Goal: Task Accomplishment & Management: Complete application form

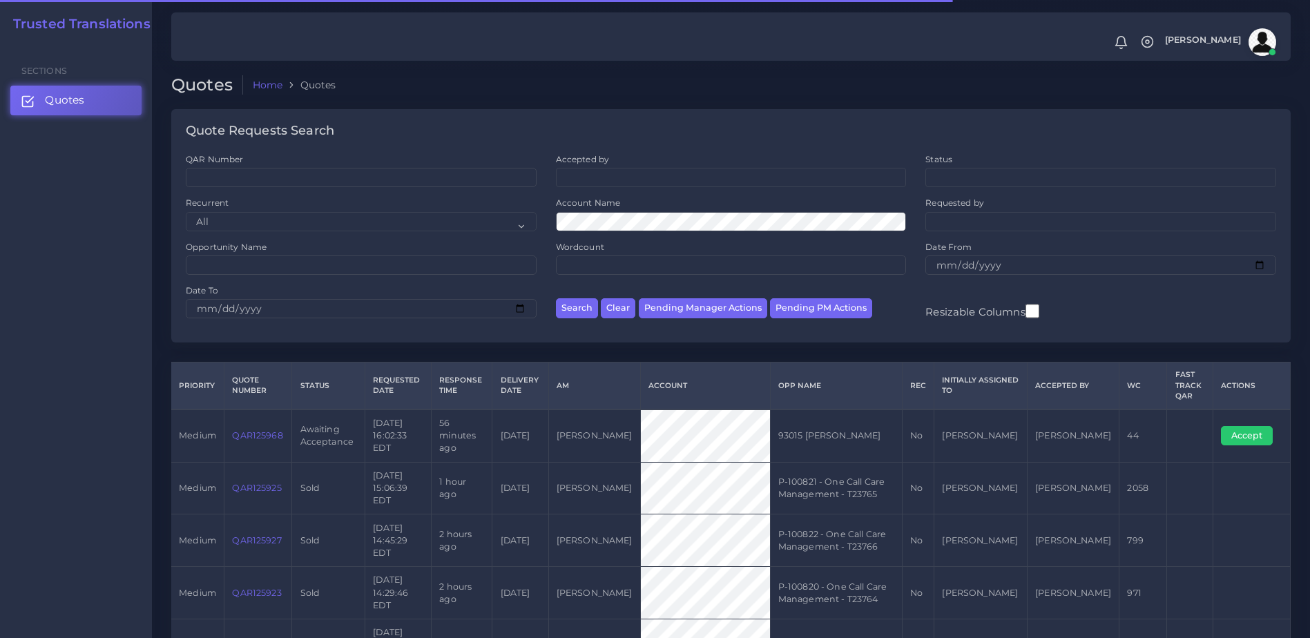
click at [261, 430] on link "QAR125968" at bounding box center [257, 435] width 50 height 10
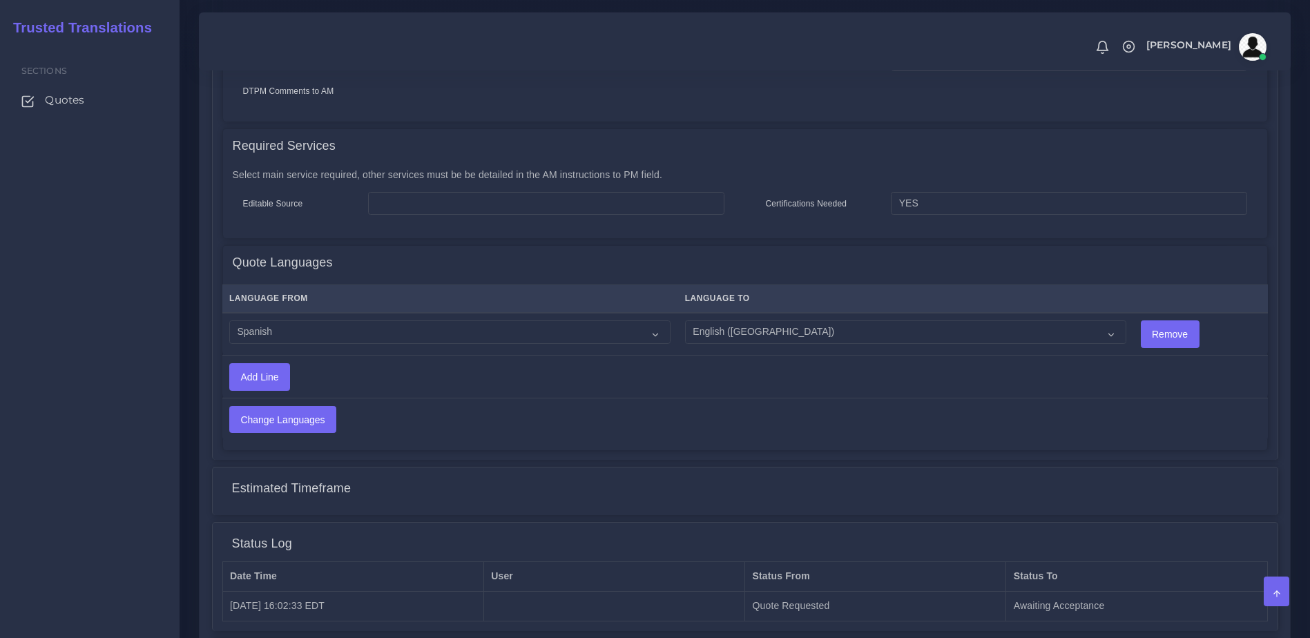
scroll to position [684, 0]
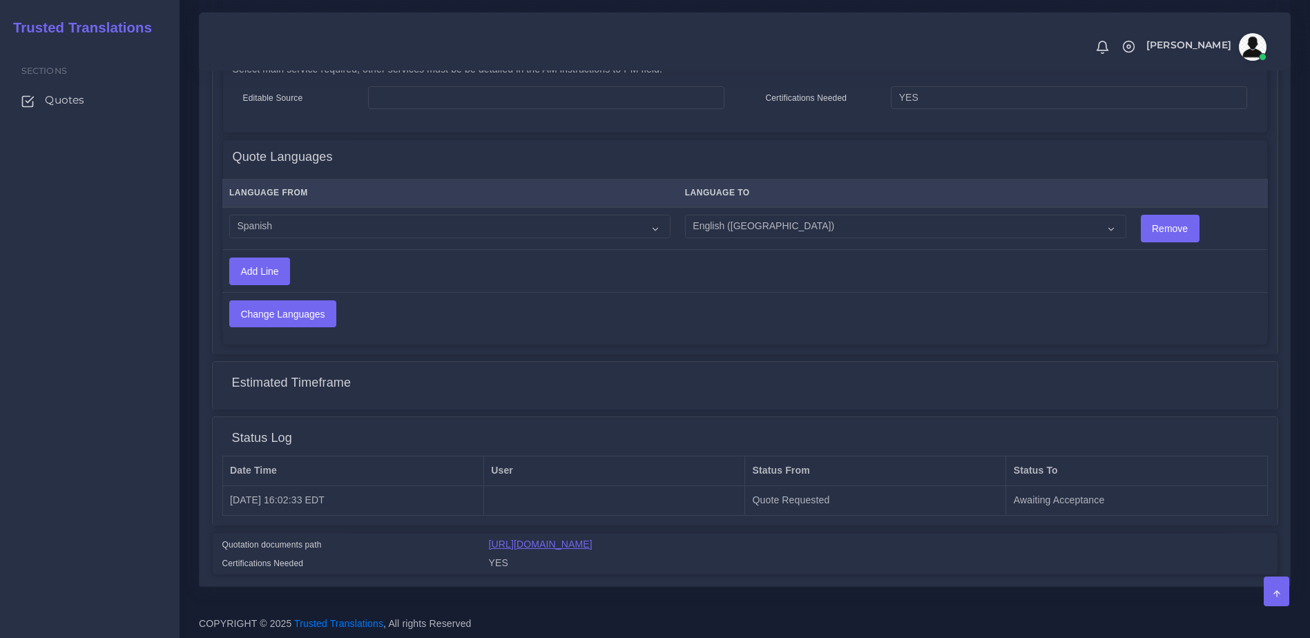
click at [592, 539] on link "https://workdrive.zoho.com/fgoh3e43b1a1fe2124b65bedd7c3c51a0e040/teams/fgoh3e43…" at bounding box center [541, 544] width 104 height 11
click at [559, 547] on link "https://workdrive.zoho.com/fgoh3e43b1a1fe2124b65bedd7c3c51a0e040/teams/fgoh3e43…" at bounding box center [541, 544] width 104 height 11
click at [345, 193] on th "Language From" at bounding box center [450, 193] width 456 height 28
drag, startPoint x: 347, startPoint y: 211, endPoint x: 358, endPoint y: 227, distance: 19.9
click at [347, 215] on select "Acoli Afar Afrikaans Akan Akateko Albanian American Sign Language (ASL) Amharic…" at bounding box center [449, 226] width 441 height 23
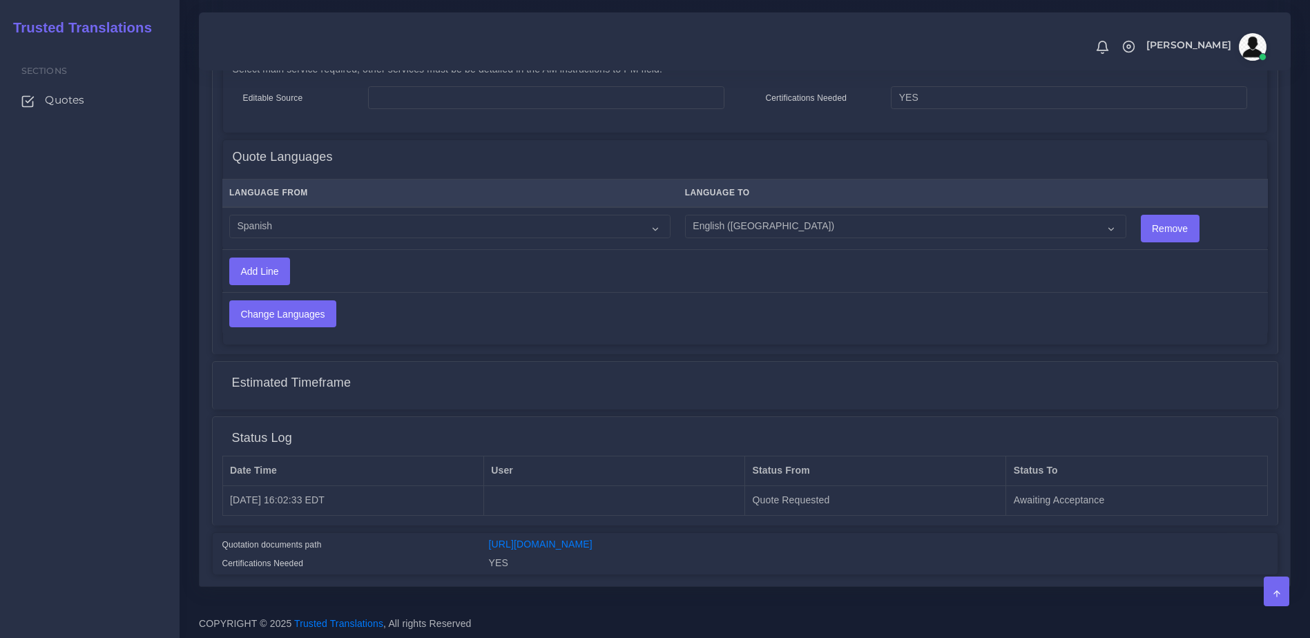
click at [287, 233] on td "Acoli Afar Afrikaans Akan Akateko Albanian American Sign Language (ASL) Amharic…" at bounding box center [450, 228] width 456 height 43
drag, startPoint x: 282, startPoint y: 220, endPoint x: 288, endPoint y: 228, distance: 9.8
click at [282, 220] on select "Acoli Afar Afrikaans Akan Akateko Albanian American Sign Language (ASL) Amharic…" at bounding box center [449, 226] width 441 height 23
select select "15005"
click at [229, 215] on select "Acoli Afar Afrikaans Akan Akateko Albanian American Sign Language (ASL) Amharic…" at bounding box center [449, 226] width 441 height 23
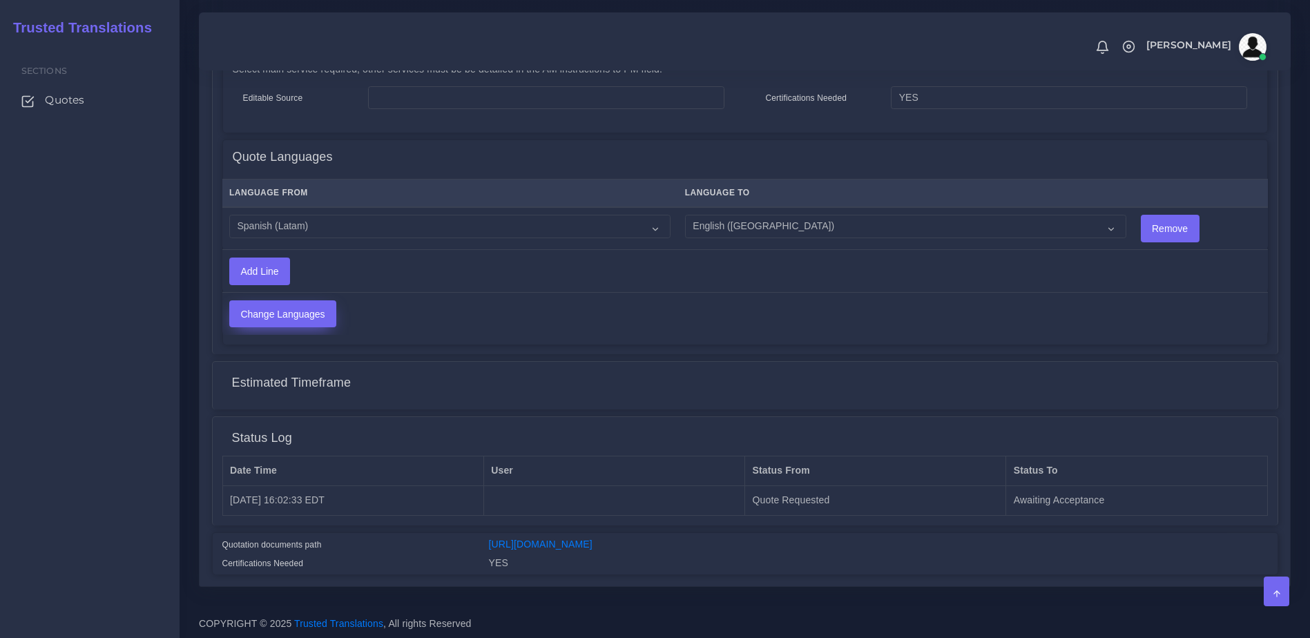
click at [275, 306] on input "Change Languages" at bounding box center [283, 314] width 106 height 26
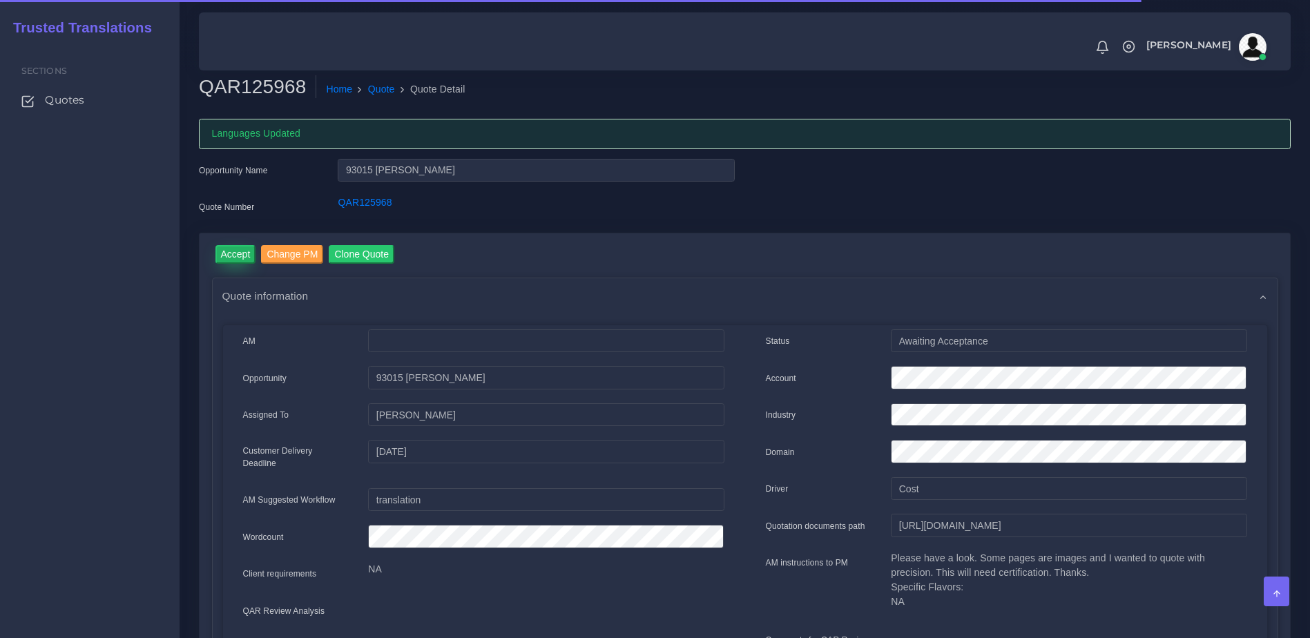
click at [229, 258] on input "Accept" at bounding box center [235, 254] width 41 height 19
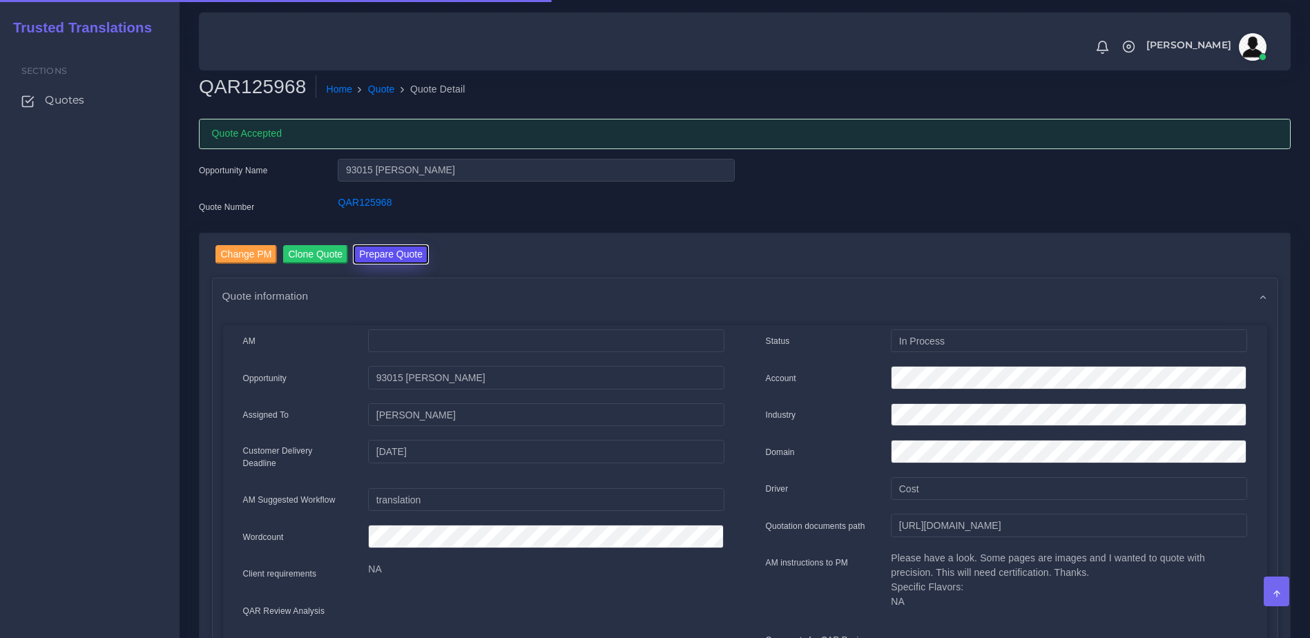
click at [398, 253] on button "Prepare Quote" at bounding box center [391, 254] width 75 height 19
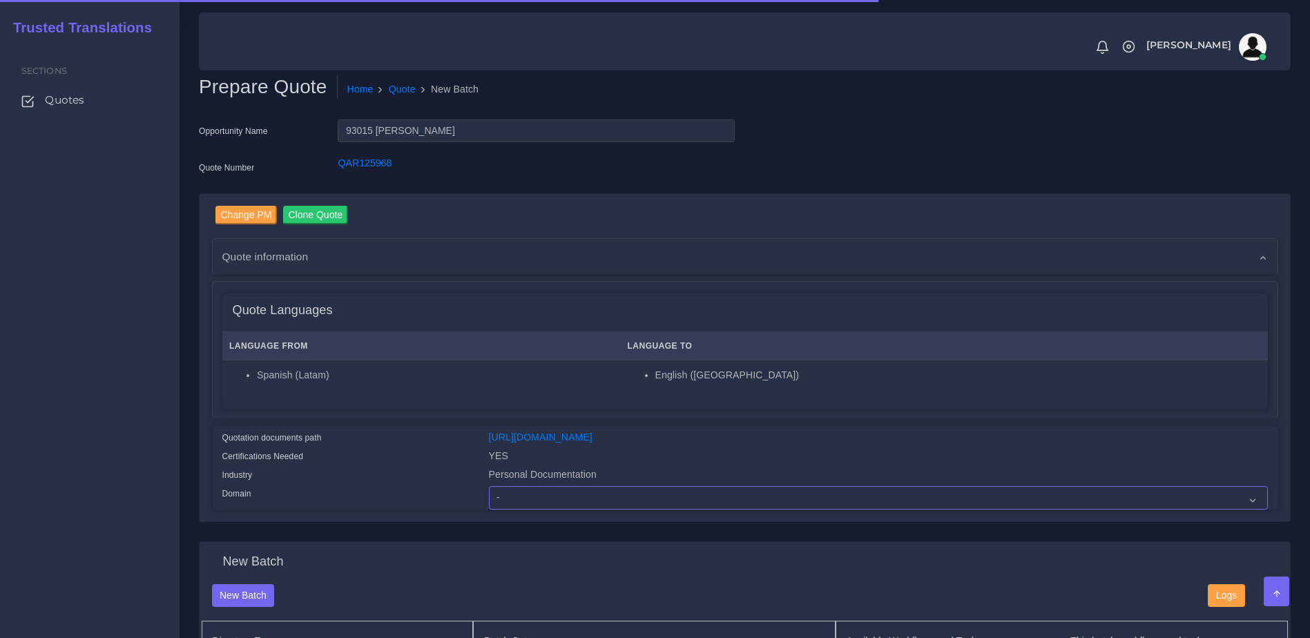
click at [560, 509] on select "- Advertising and Media Agriculture, Forestry and Fishing Architecture, Buildin…" at bounding box center [878, 497] width 779 height 23
select select "Personal Documentation"
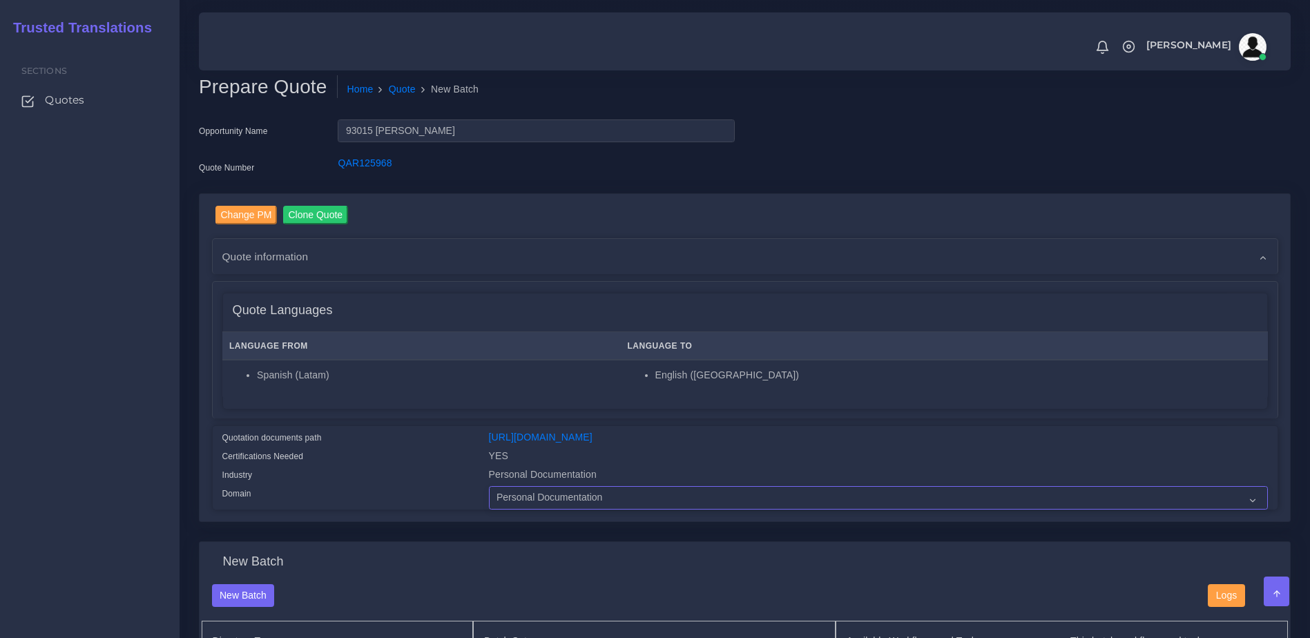
click at [489, 496] on select "- Advertising and Media Agriculture, Forestry and Fishing Architecture, Buildin…" at bounding box center [878, 497] width 779 height 23
click at [445, 422] on div "Change PM Clone Quote Quote information AM" at bounding box center [745, 358] width 1066 height 304
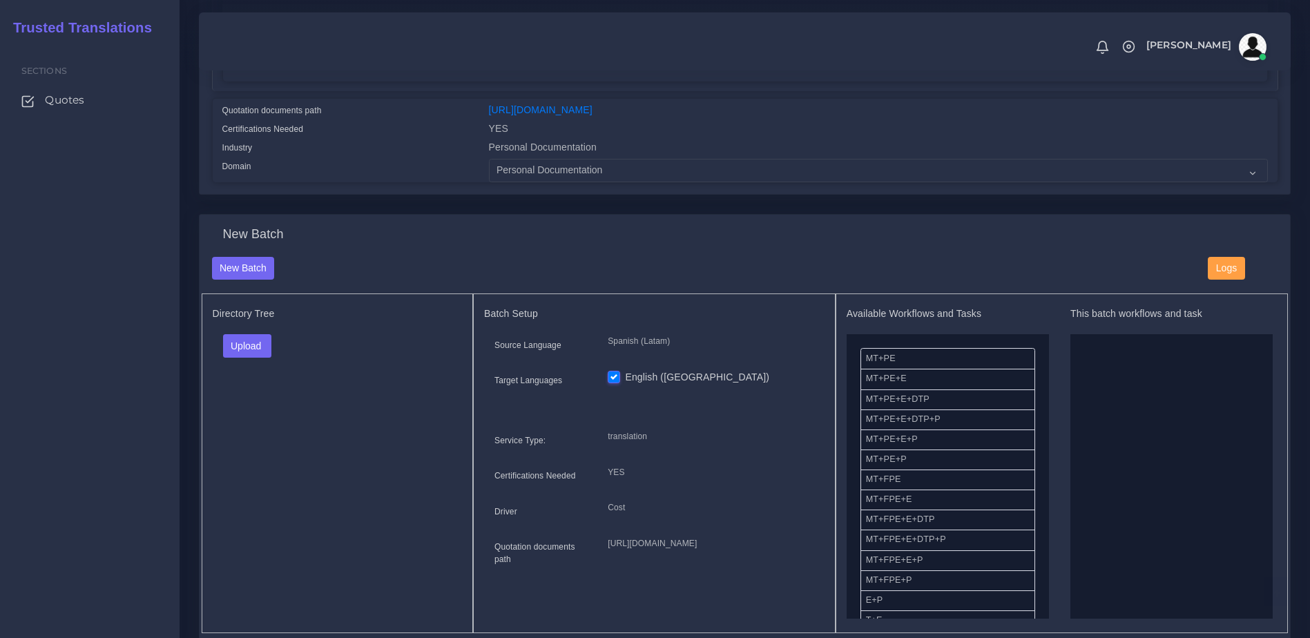
scroll to position [438, 0]
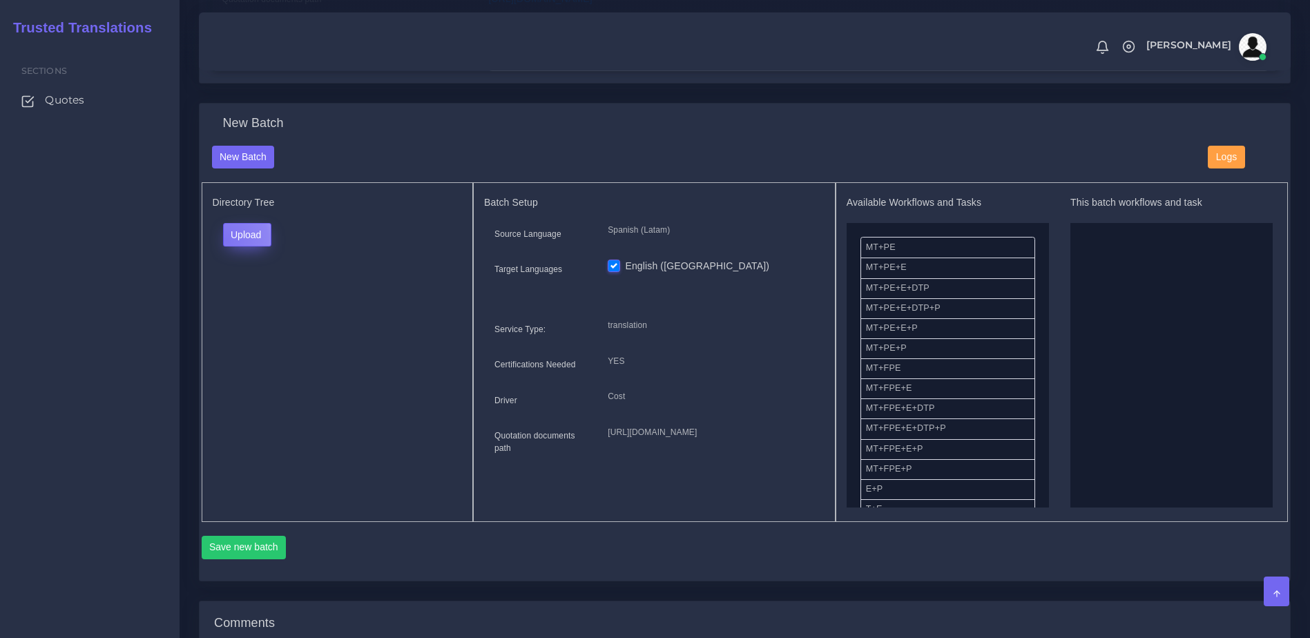
click at [226, 247] on button "Upload" at bounding box center [247, 234] width 49 height 23
click at [258, 291] on label "Files" at bounding box center [271, 287] width 95 height 17
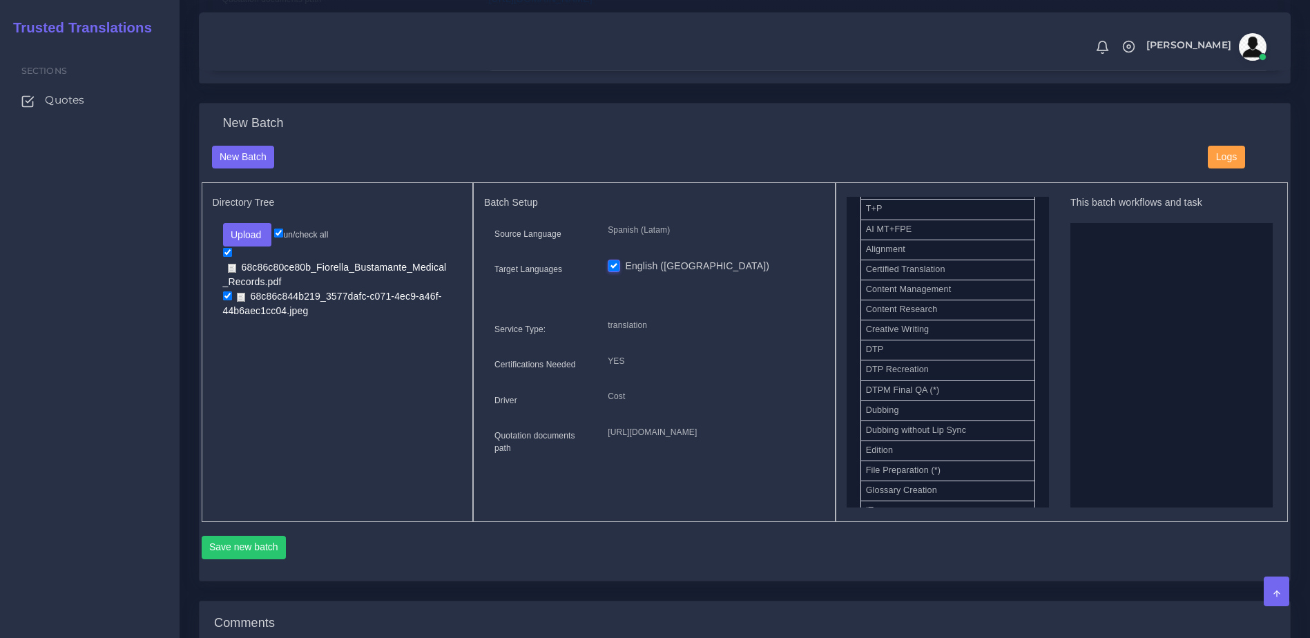
scroll to position [403, 0]
drag, startPoint x: 972, startPoint y: 358, endPoint x: 1066, endPoint y: 354, distance: 94.0
drag, startPoint x: 919, startPoint y: 387, endPoint x: 1026, endPoint y: 378, distance: 107.4
drag, startPoint x: 909, startPoint y: 385, endPoint x: 1065, endPoint y: 395, distance: 157.0
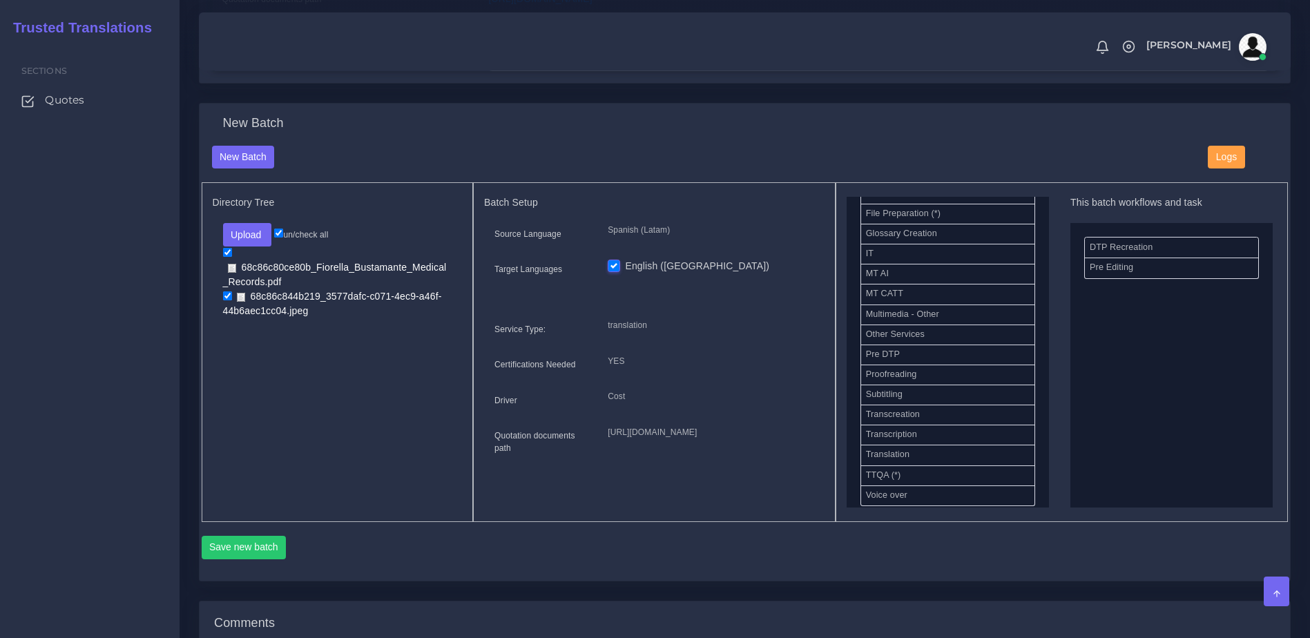
drag, startPoint x: 1050, startPoint y: 420, endPoint x: 1047, endPoint y: 254, distance: 165.7
click at [1047, 254] on div "Available Workflows and Tasks MT+PE MT+PE+E MT+PE+E+DTP MT+PE+E+DTP+P MT+PE+E+P…" at bounding box center [1062, 352] width 431 height 311
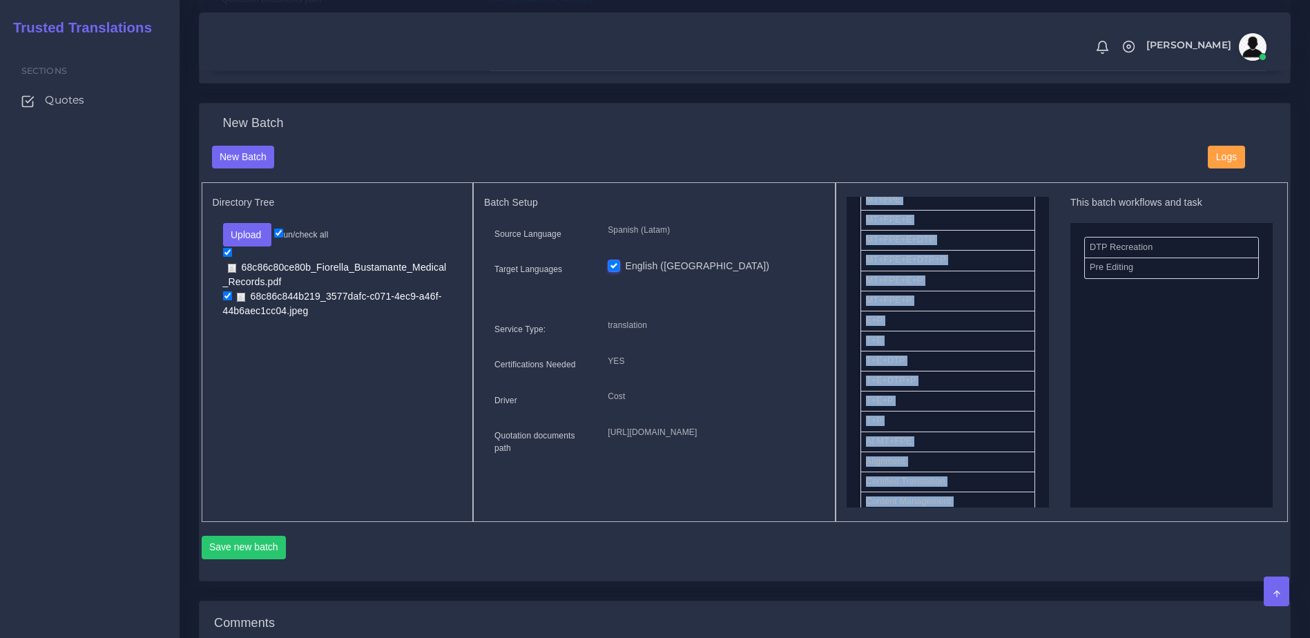
scroll to position [0, 0]
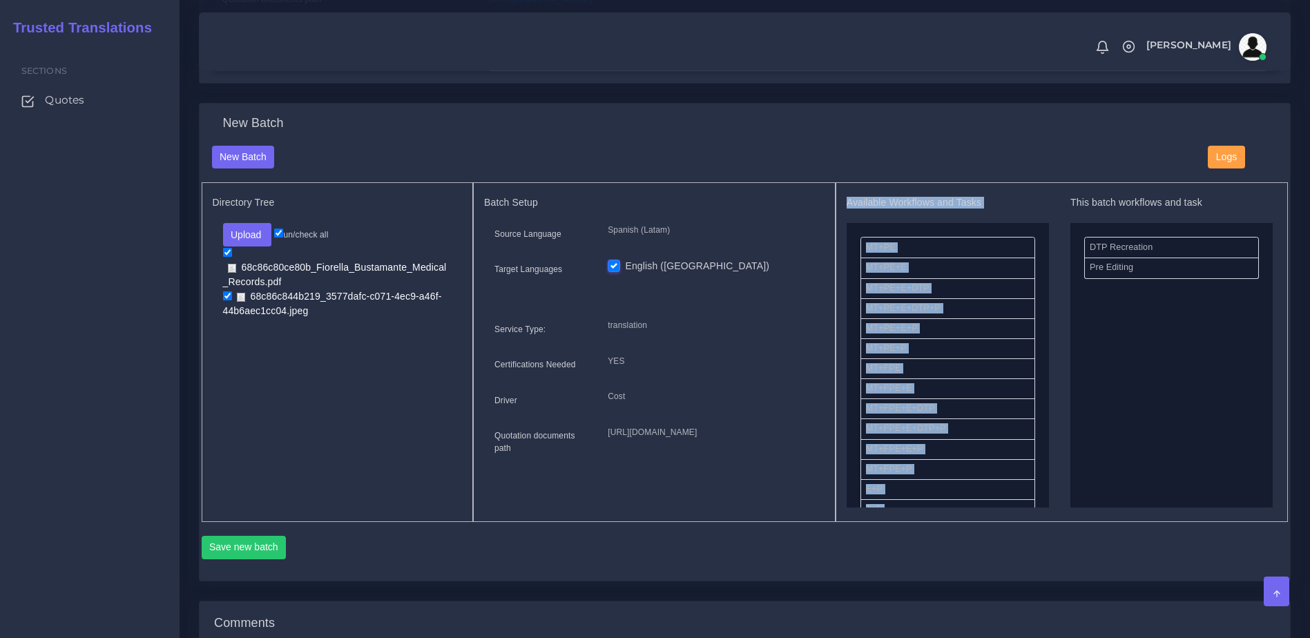
click at [992, 224] on div "Available Workflows and Tasks MT+PE MT+PE+E MT+PE+E+DTP MT+PE+E+DTP+P MT+PE+E+P…" at bounding box center [948, 352] width 202 height 311
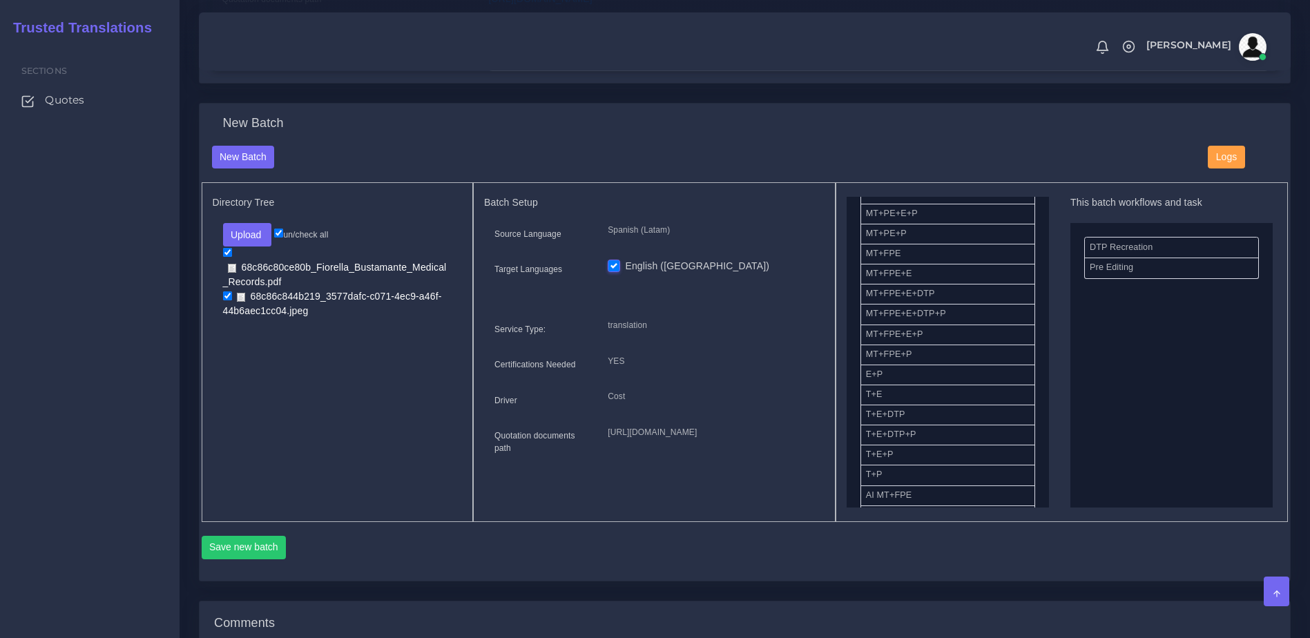
scroll to position [88, 0]
drag, startPoint x: 911, startPoint y: 271, endPoint x: 1167, endPoint y: 352, distance: 268.8
drag, startPoint x: 925, startPoint y: 370, endPoint x: 1171, endPoint y: 360, distance: 246.0
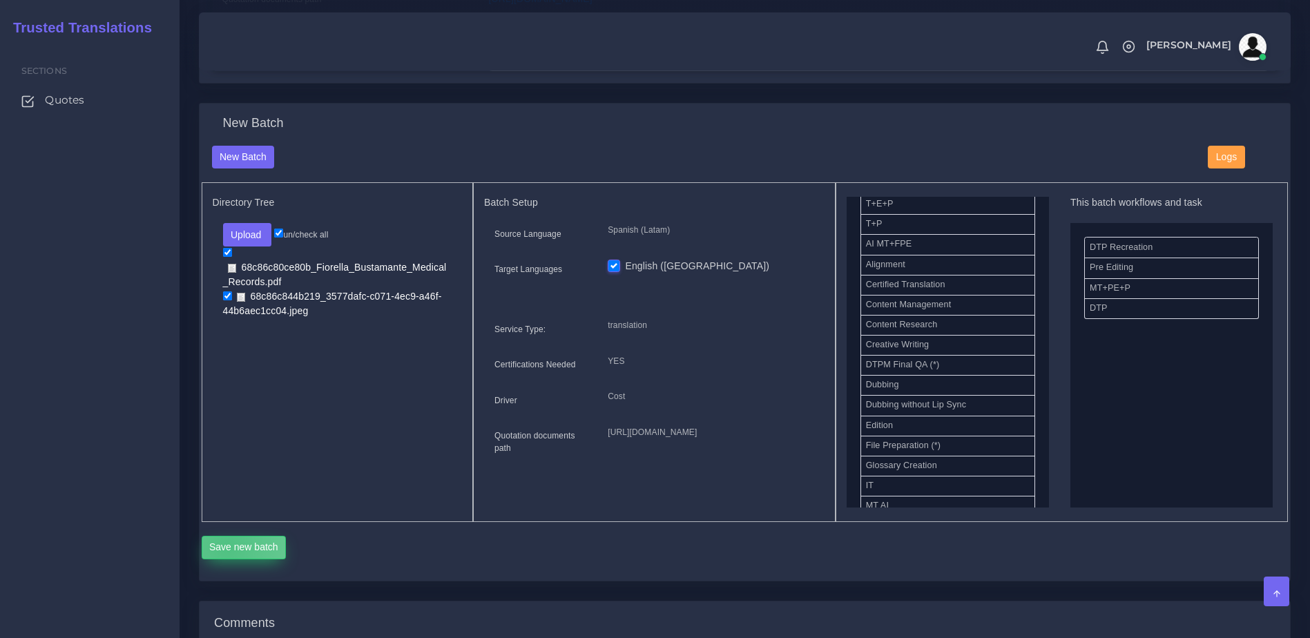
click at [226, 559] on button "Save new batch" at bounding box center [244, 547] width 85 height 23
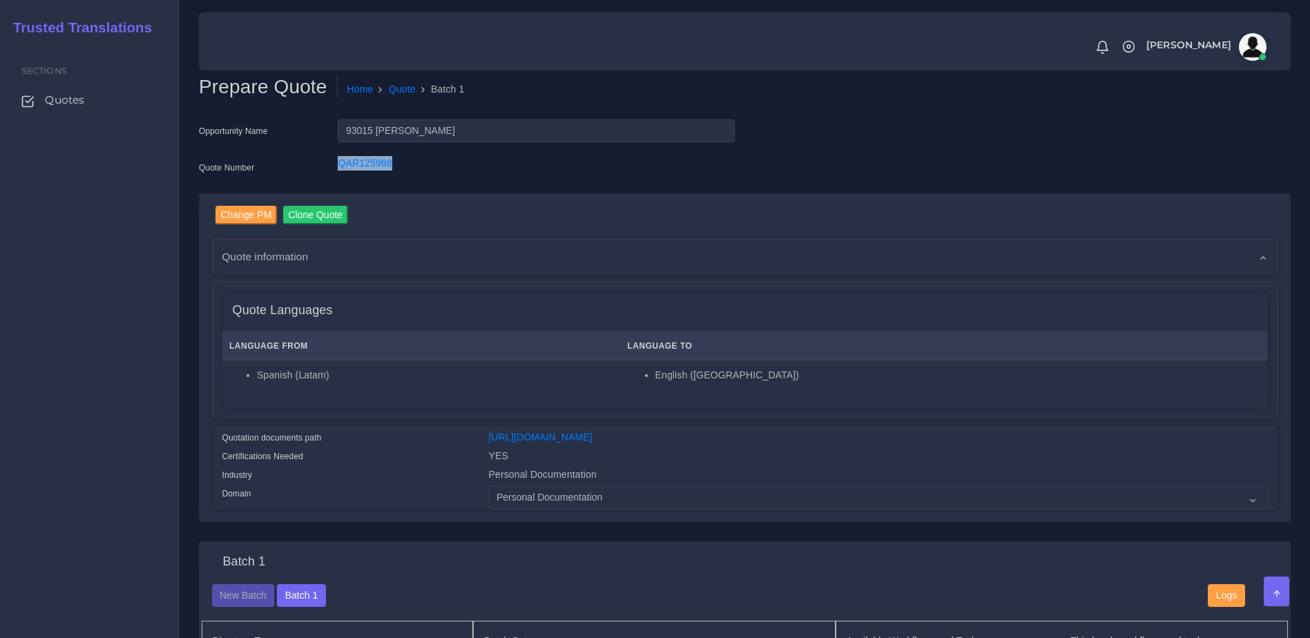
drag, startPoint x: 421, startPoint y: 180, endPoint x: 325, endPoint y: 180, distance: 96.0
click at [325, 180] on div "Quote Number QAR125968" at bounding box center [467, 170] width 557 height 28
copy div "QAR125968"
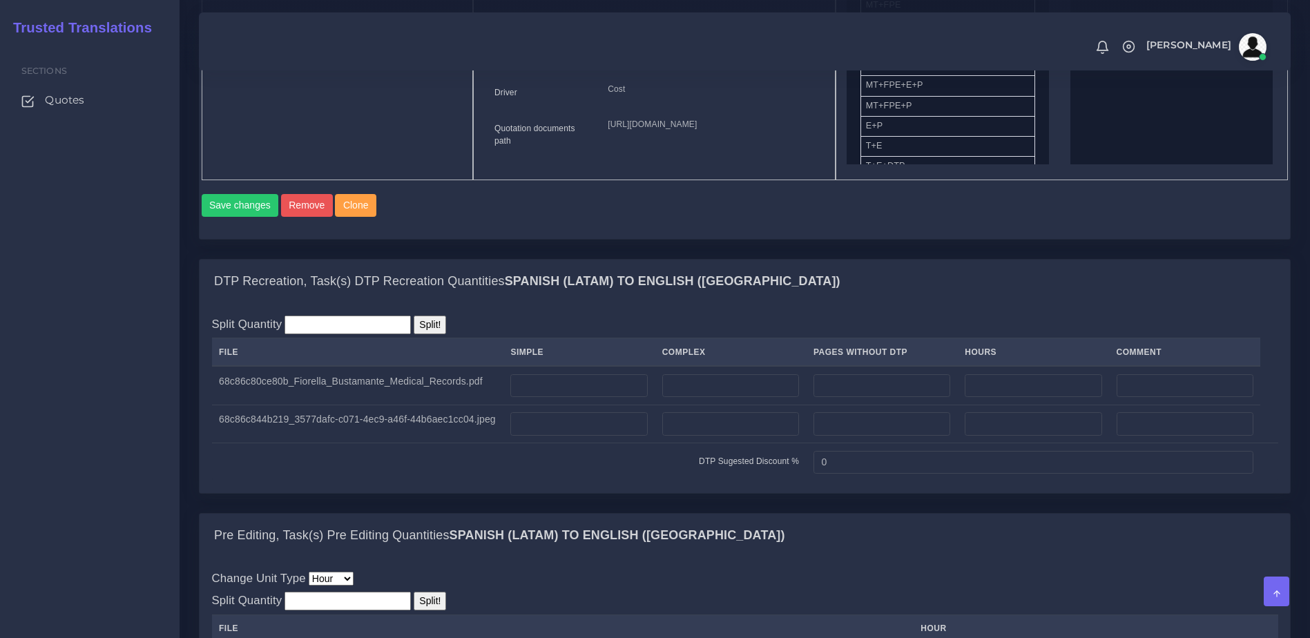
scroll to position [785, 0]
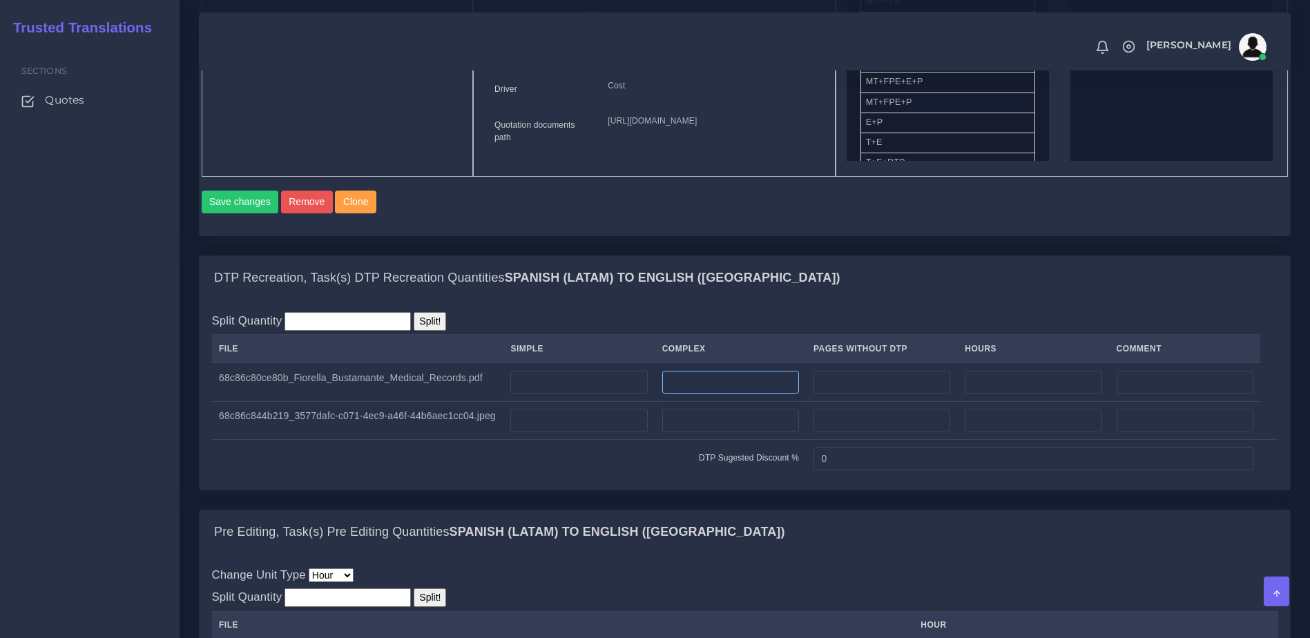
click at [735, 394] on input "number" at bounding box center [730, 382] width 137 height 23
type input "34"
click at [617, 432] on input "number" at bounding box center [578, 420] width 137 height 23
type input "1"
click at [618, 440] on td "1" at bounding box center [578, 420] width 151 height 39
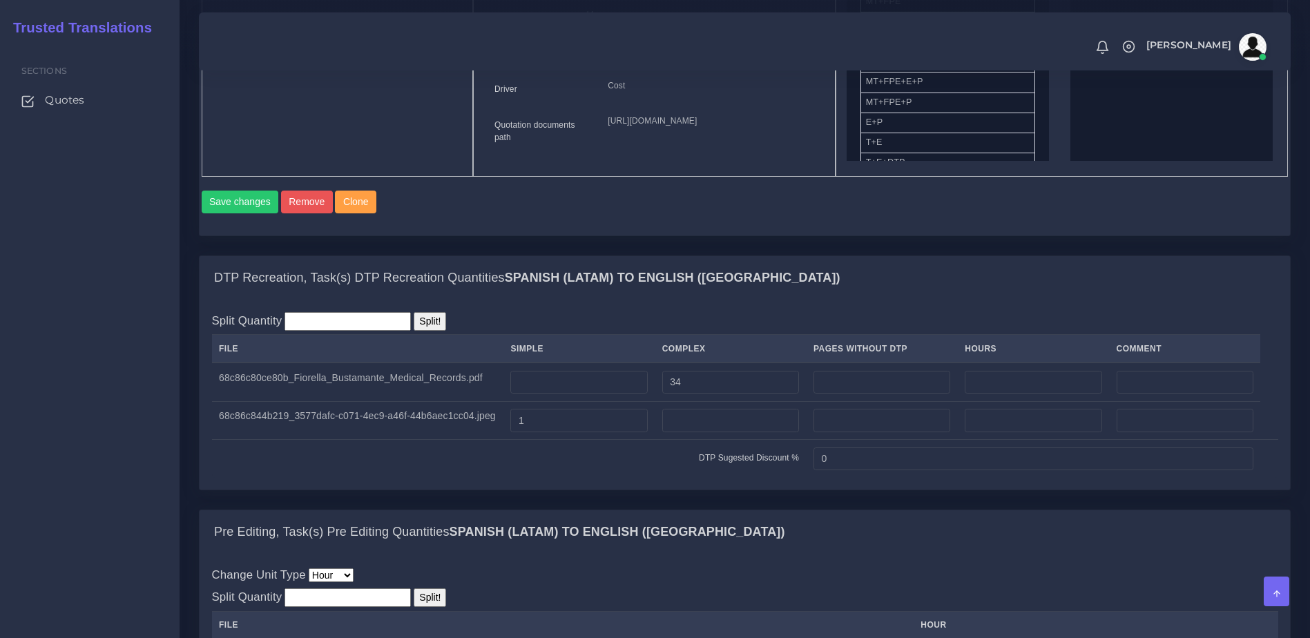
click at [635, 478] on td "DTP Sugested Discount %" at bounding box center [509, 459] width 595 height 38
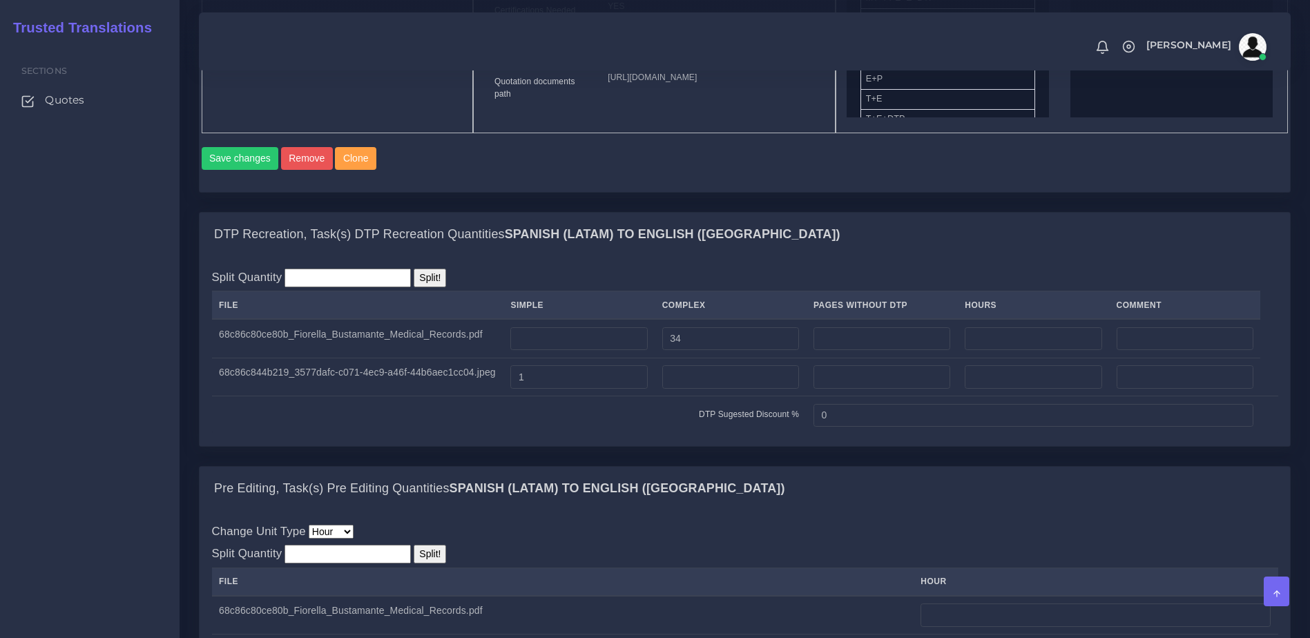
scroll to position [997, 0]
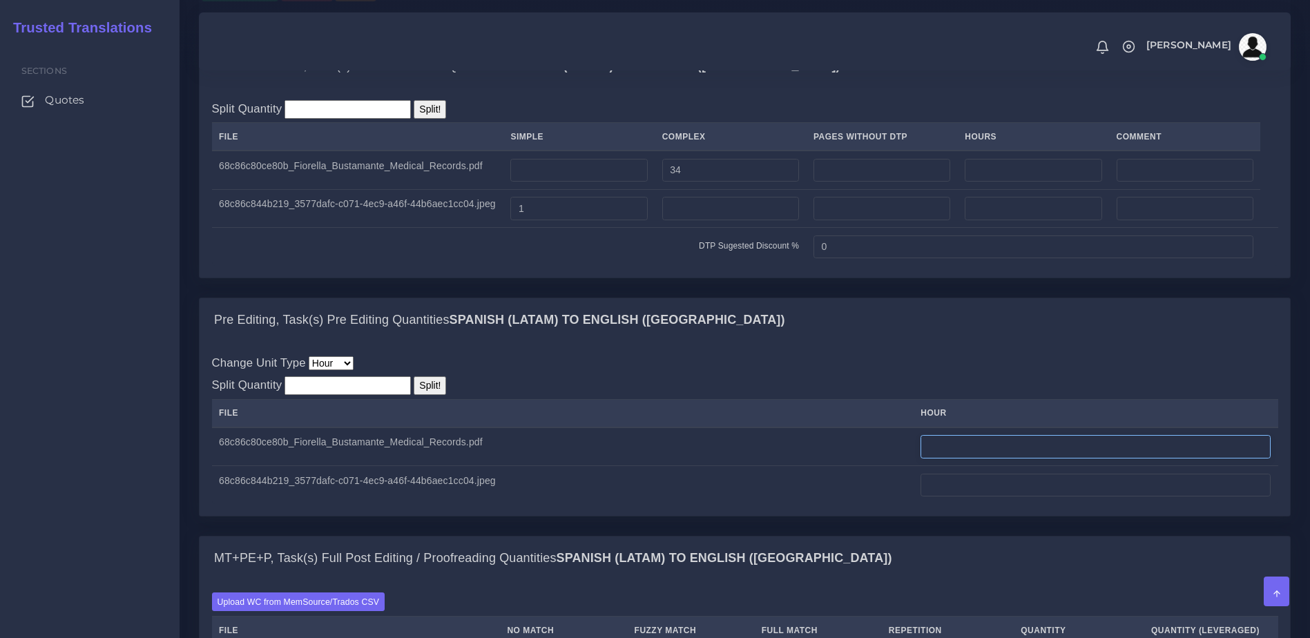
click at [979, 458] on input "number" at bounding box center [1095, 446] width 350 height 23
type input "4"
click at [972, 497] on input "number" at bounding box center [1095, 485] width 350 height 23
type input "0.25"
click at [983, 536] on div "Pre Editing, Task(s) Pre Editing Quantities Spanish (Latam) TO English (US) Cha…" at bounding box center [745, 417] width 1112 height 238
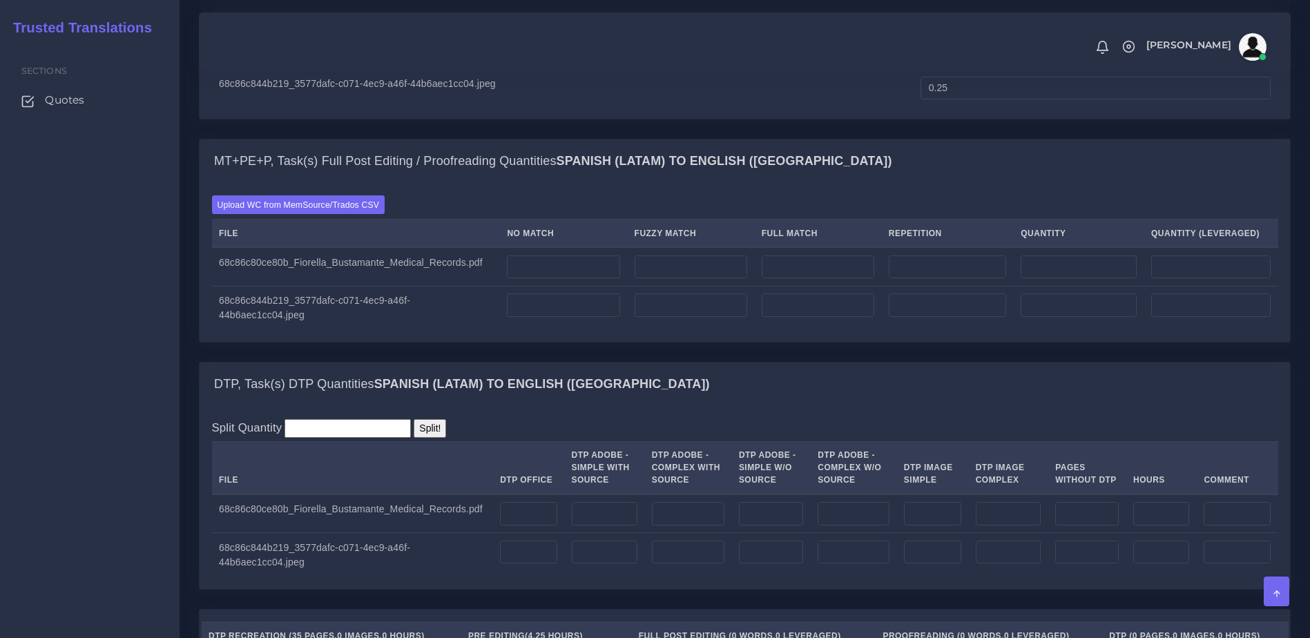
scroll to position [1411, 0]
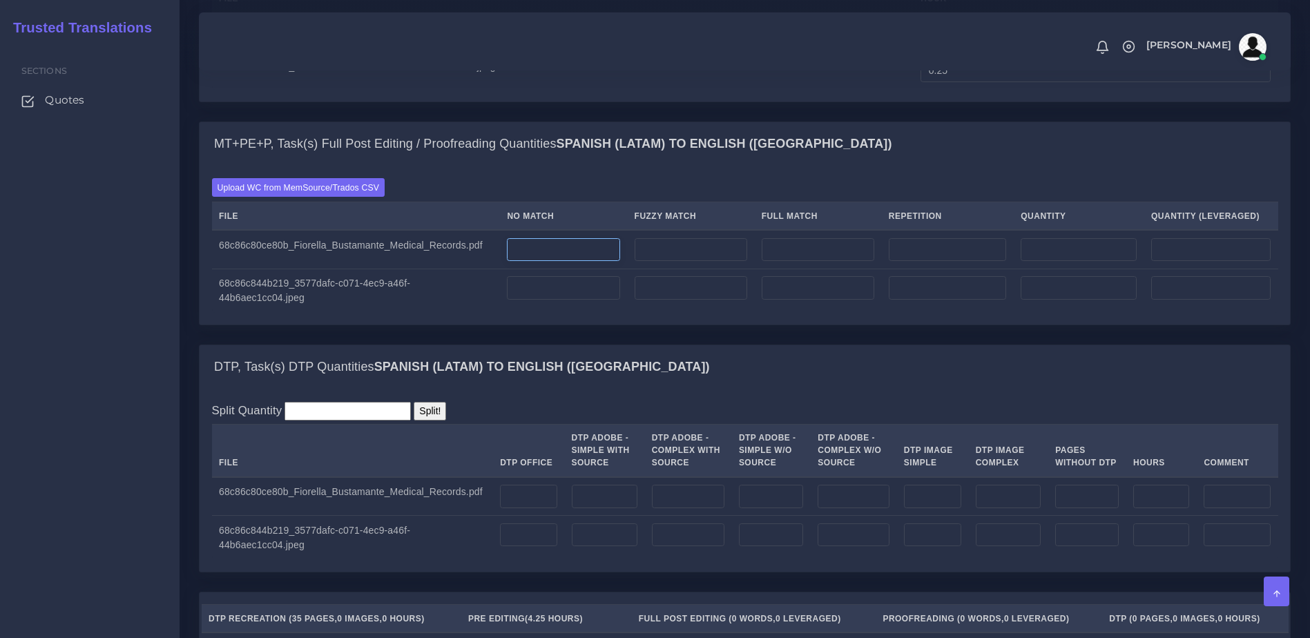
click at [545, 262] on input "number" at bounding box center [563, 249] width 113 height 23
click at [45, 383] on div "Sections Quotes" at bounding box center [90, 340] width 180 height 595
drag, startPoint x: 554, startPoint y: 312, endPoint x: 461, endPoint y: 310, distance: 93.2
click at [461, 269] on tr "68c86c80ce80b_Fiorella_Bustamante_Medical_Records.pdf 0" at bounding box center [745, 249] width 1066 height 39
type input "5733"
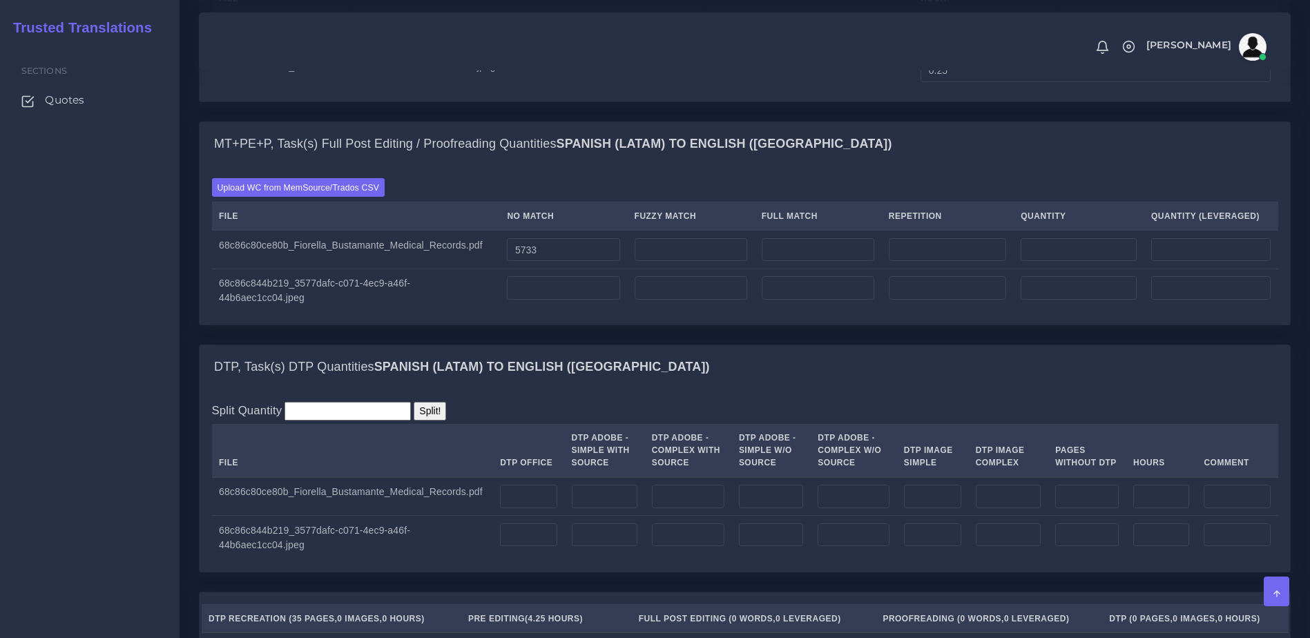
type input "5733"
click at [541, 313] on td at bounding box center [563, 291] width 127 height 44
drag, startPoint x: 862, startPoint y: 307, endPoint x: 948, endPoint y: 316, distance: 86.7
click at [862, 262] on input "number" at bounding box center [818, 249] width 113 height 23
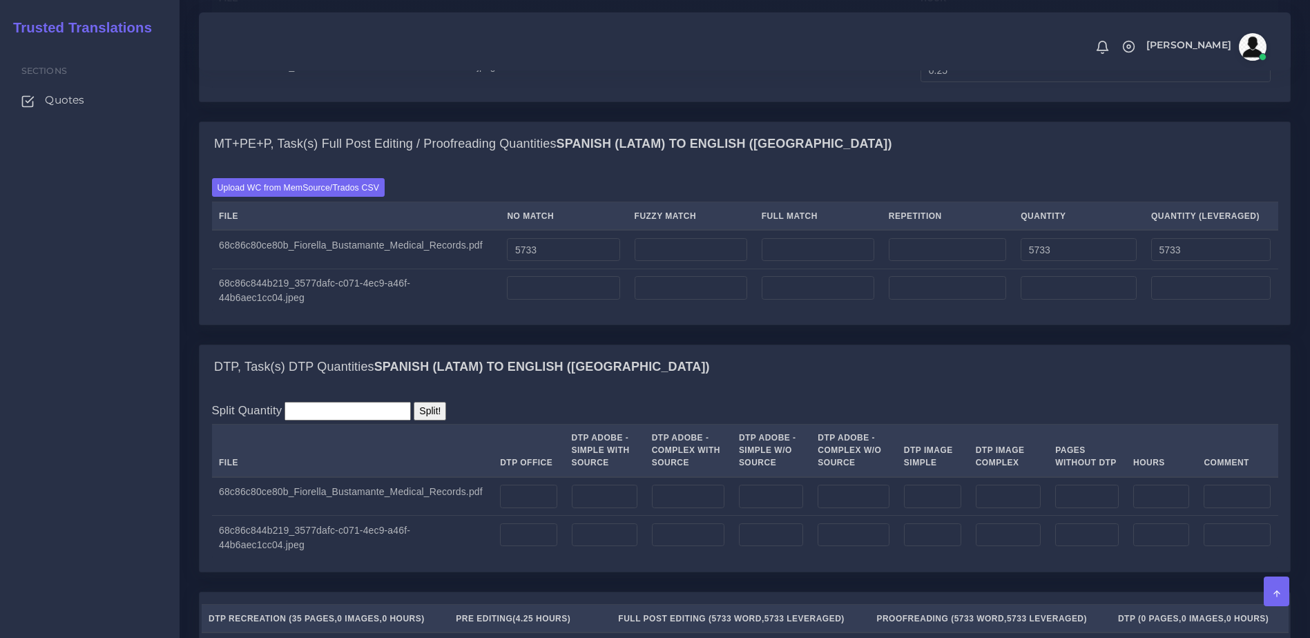
type input "0"
click at [948, 269] on td at bounding box center [947, 249] width 132 height 39
click at [924, 262] on input "number" at bounding box center [947, 249] width 117 height 23
type input "0"
click at [99, 365] on div "Sections Quotes" at bounding box center [90, 340] width 180 height 595
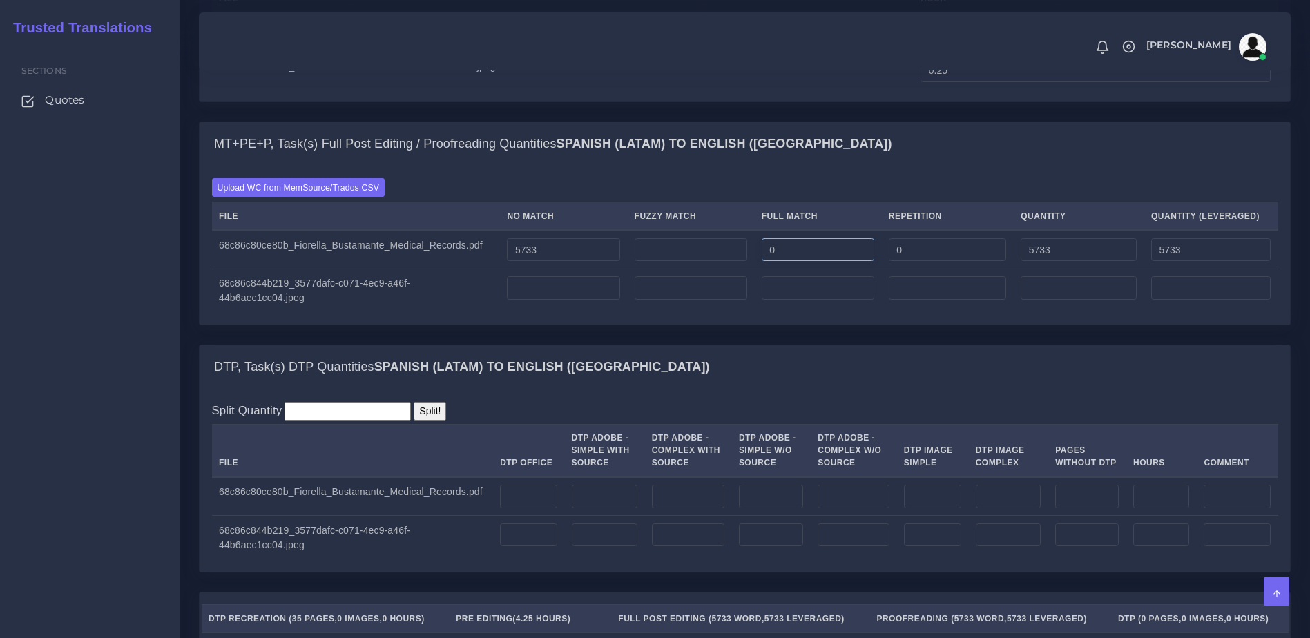
drag, startPoint x: 821, startPoint y: 305, endPoint x: 686, endPoint y: 303, distance: 135.3
click at [686, 269] on tr "68c86c80ce80b_Fiorella_Bustamante_Medical_Records.pdf 5733 0 0 5733 5733" at bounding box center [745, 249] width 1066 height 39
type input "2757"
type input "8490"
type input "6422"
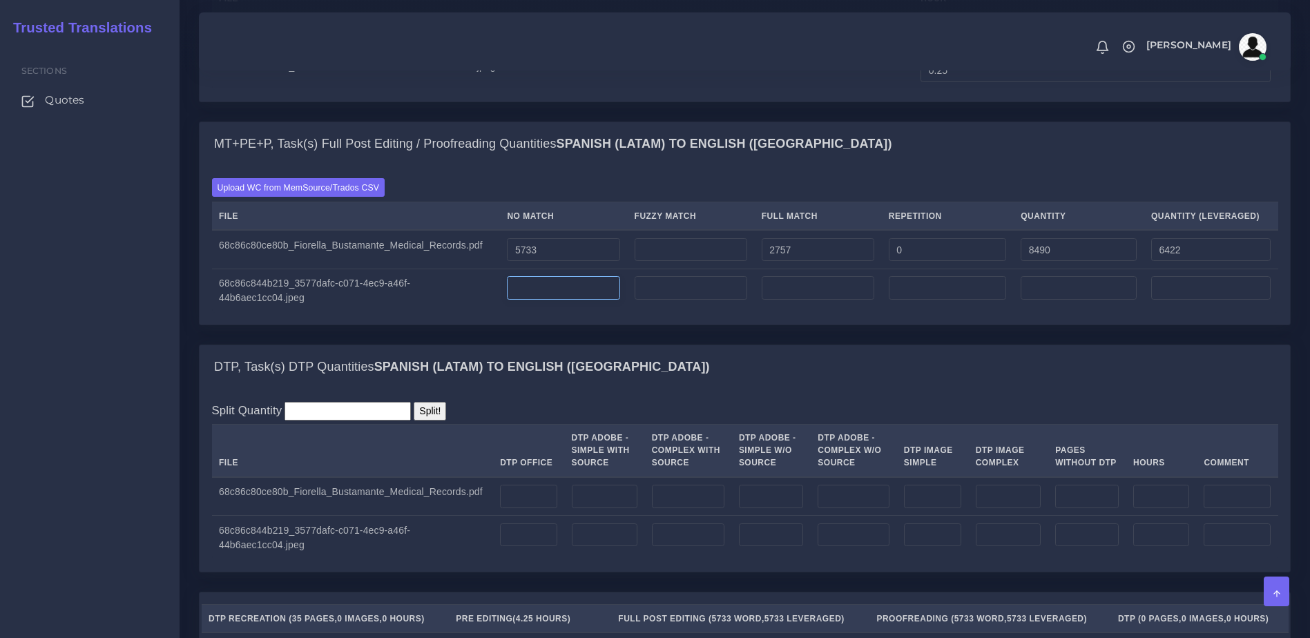
click at [570, 300] on input "number" at bounding box center [563, 287] width 113 height 23
click at [1099, 448] on div "Split Quantity Split! File DTP Office DTP Adobe - Simple With Source DTP Adobe …" at bounding box center [745, 480] width 1090 height 182
drag, startPoint x: 532, startPoint y: 335, endPoint x: 424, endPoint y: 335, distance: 108.4
click at [425, 313] on tr "68c86c844b219_3577dafc-c071-4ec9-a46f-44b6aec1cc04.jpeg 0" at bounding box center [745, 291] width 1066 height 44
type input "60"
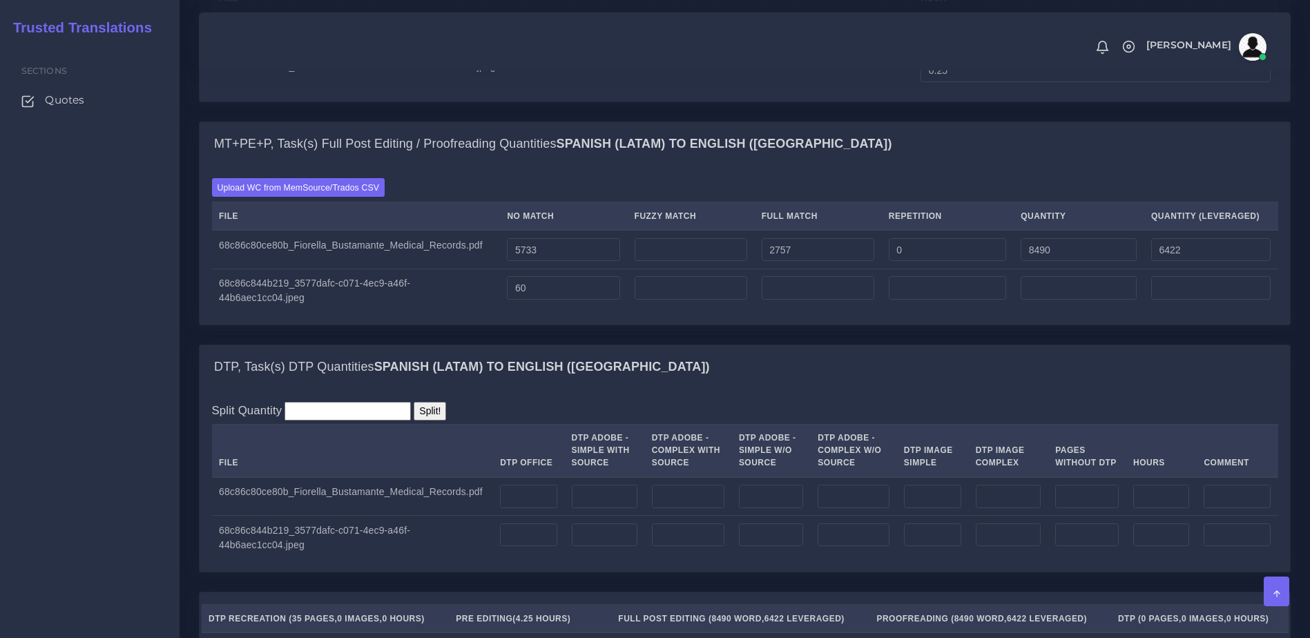
type input "60"
click at [448, 345] on div "MT+PE+P, Task(s) Full Post Editing / Proofreading Quantities Spanish (Latam) TO…" at bounding box center [745, 233] width 1112 height 223
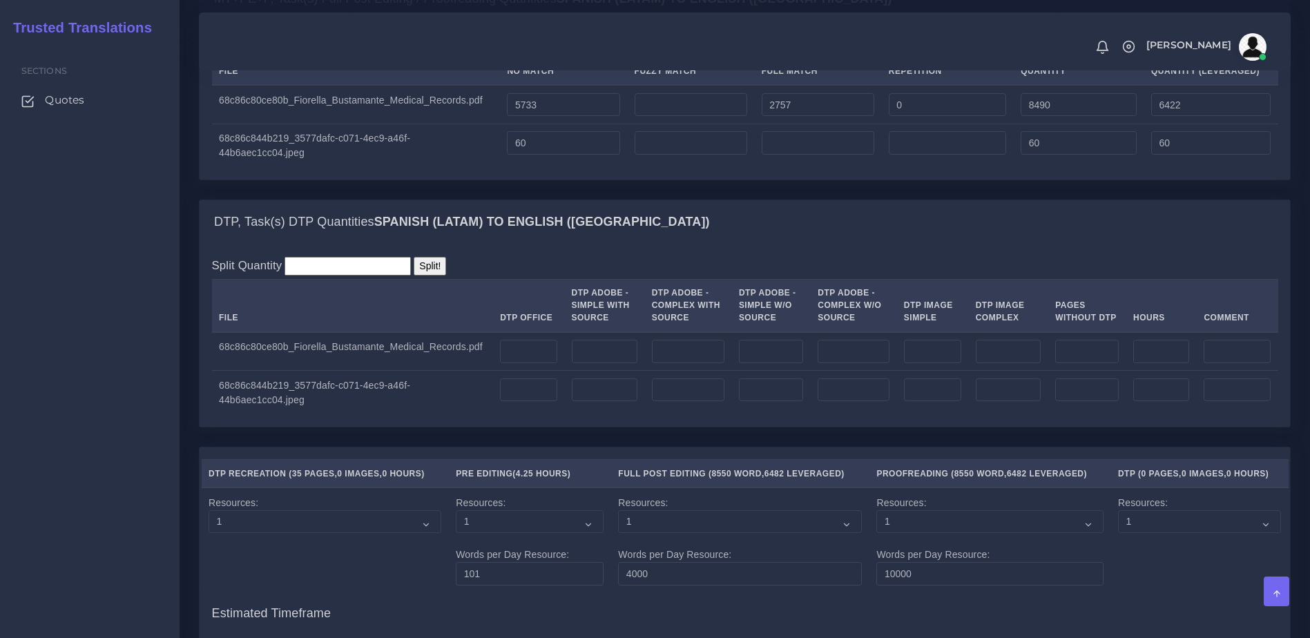
scroll to position [1583, 0]
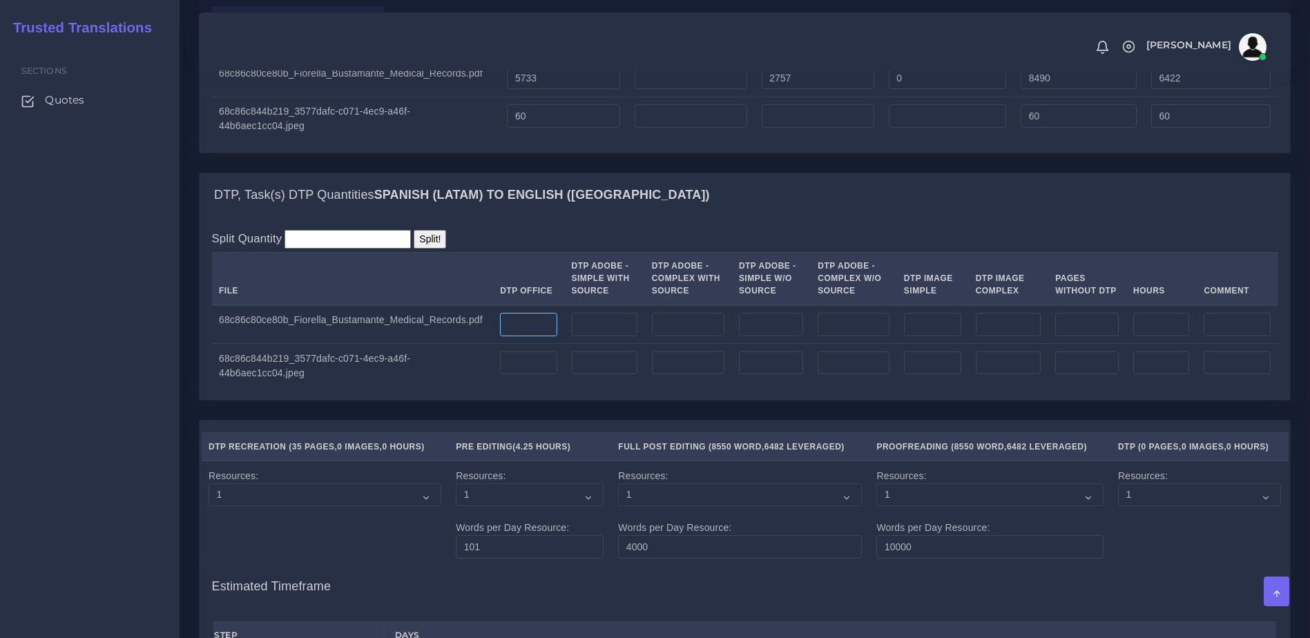
click at [527, 336] on input "number" at bounding box center [528, 324] width 57 height 23
click at [532, 375] on input "number" at bounding box center [528, 362] width 57 height 23
click at [493, 344] on td "34" at bounding box center [528, 324] width 71 height 39
drag, startPoint x: 521, startPoint y: 380, endPoint x: 457, endPoint y: 381, distance: 64.2
click at [457, 344] on tr "68c86c80ce80b_Fiorella_Bustamante_Medical_Records.pdf 34" at bounding box center [745, 324] width 1066 height 39
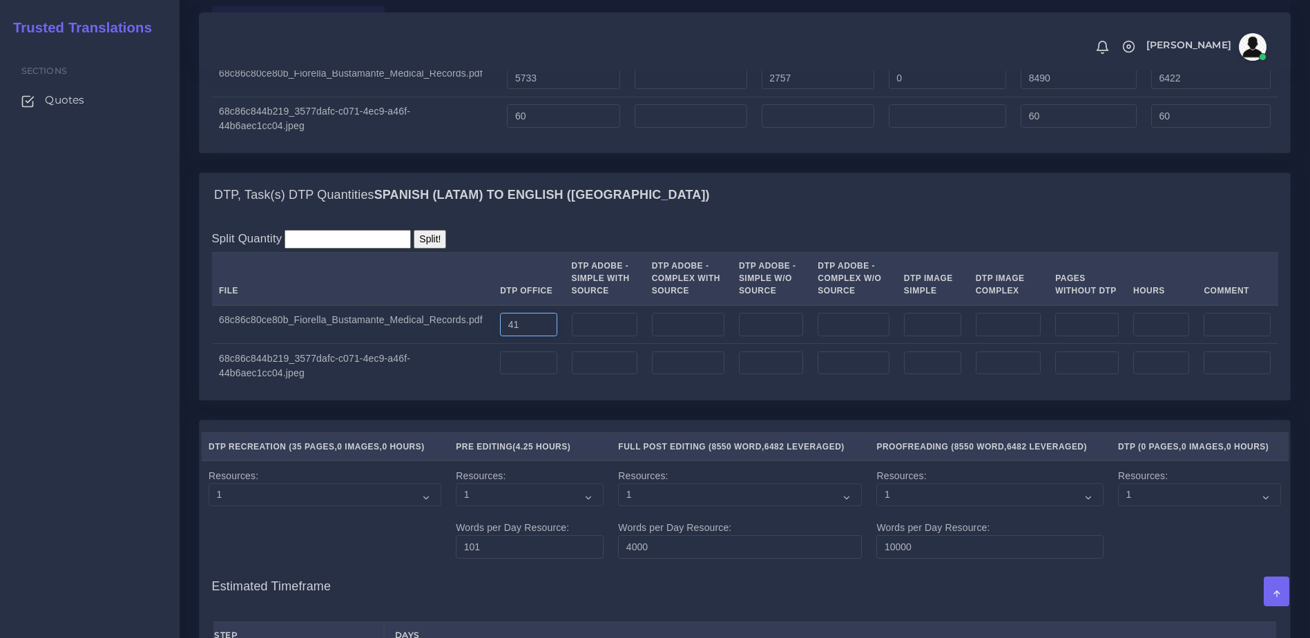
type input "41"
click at [514, 375] on input "number" at bounding box center [528, 362] width 57 height 23
type input "1"
click at [508, 400] on div "Split Quantity Split! File DTP Office DTP Adobe - Simple With Source DTP Adobe …" at bounding box center [745, 309] width 1090 height 182
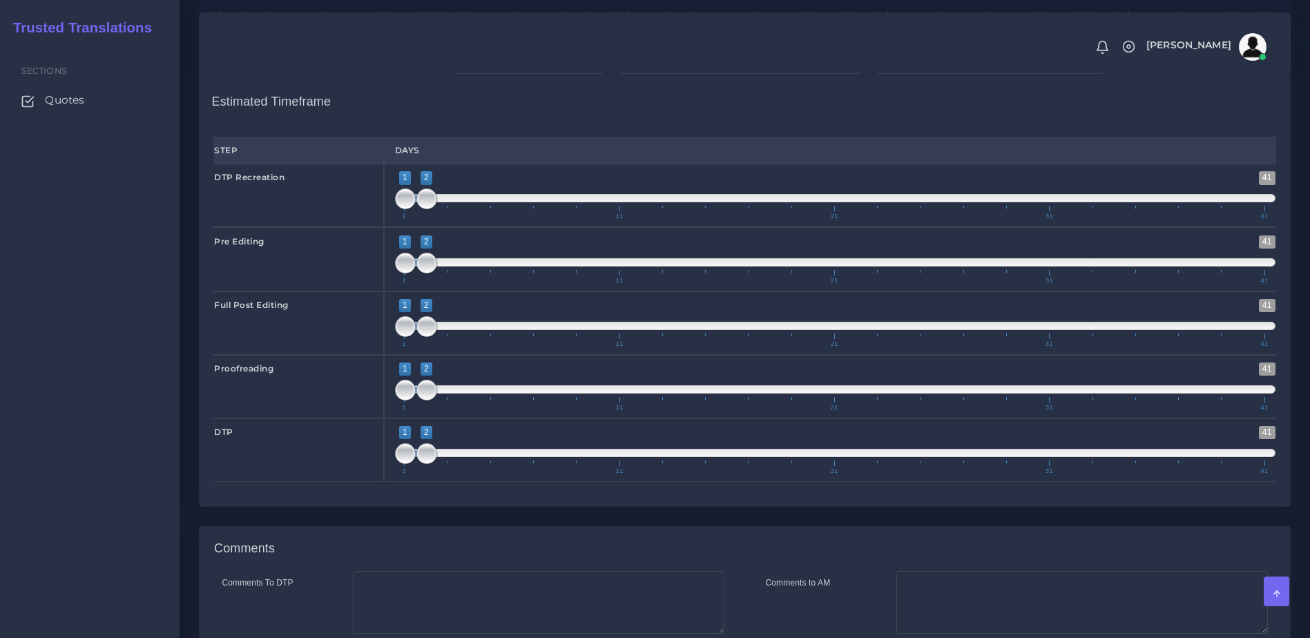
scroll to position [2102, 0]
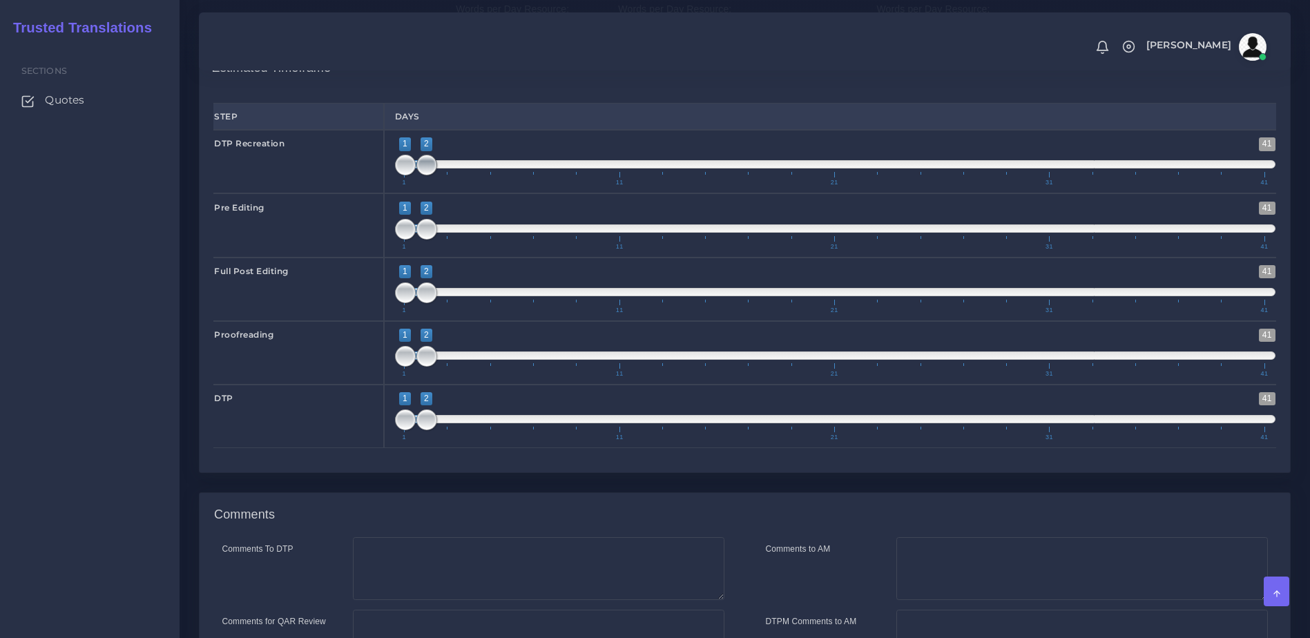
type input "1;1"
drag, startPoint x: 429, startPoint y: 224, endPoint x: 408, endPoint y: 224, distance: 20.7
click at [408, 175] on span at bounding box center [405, 165] width 21 height 21
type input "2;2"
drag, startPoint x: 412, startPoint y: 280, endPoint x: 427, endPoint y: 281, distance: 15.2
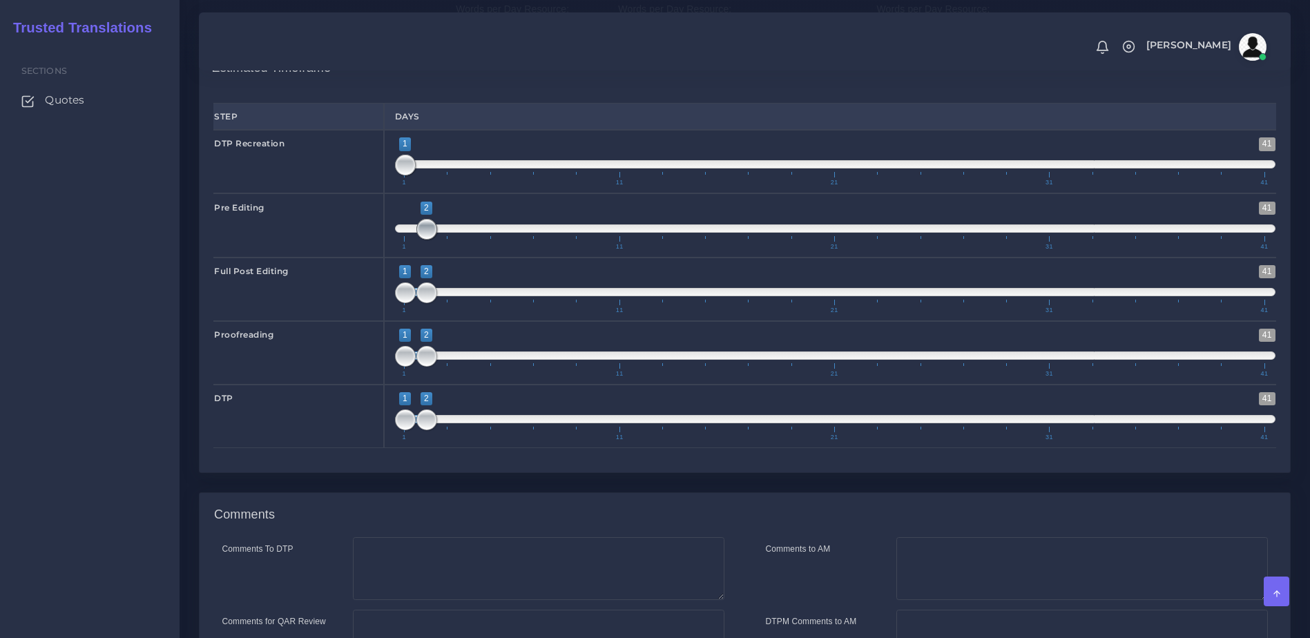
click at [427, 240] on span at bounding box center [426, 229] width 21 height 21
drag, startPoint x: 430, startPoint y: 346, endPoint x: 828, endPoint y: 572, distance: 457.7
click at [450, 303] on span at bounding box center [448, 292] width 21 height 21
drag, startPoint x: 97, startPoint y: 309, endPoint x: 170, endPoint y: 333, distance: 76.4
click at [97, 309] on div "Sections Quotes" at bounding box center [90, 340] width 180 height 595
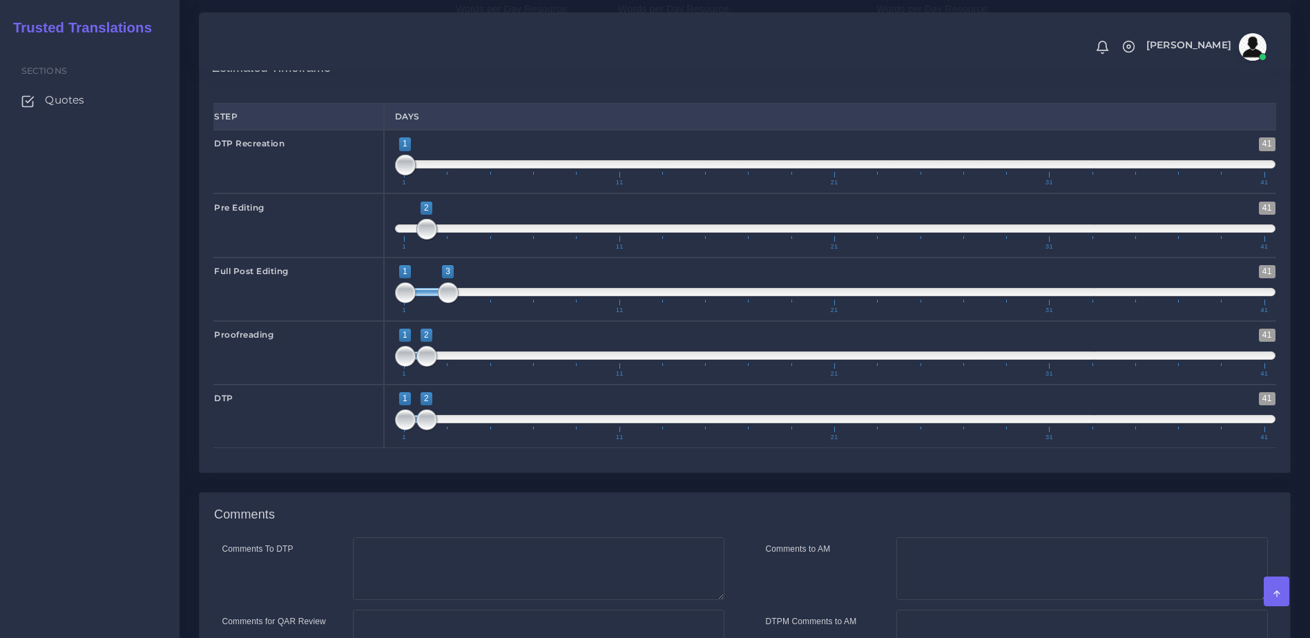
type input "2;4"
drag, startPoint x: 422, startPoint y: 347, endPoint x: 447, endPoint y: 347, distance: 24.9
click at [447, 296] on span at bounding box center [448, 292] width 43 height 8
drag, startPoint x: 427, startPoint y: 405, endPoint x: 444, endPoint y: 405, distance: 17.3
click at [444, 367] on span at bounding box center [448, 356] width 21 height 21
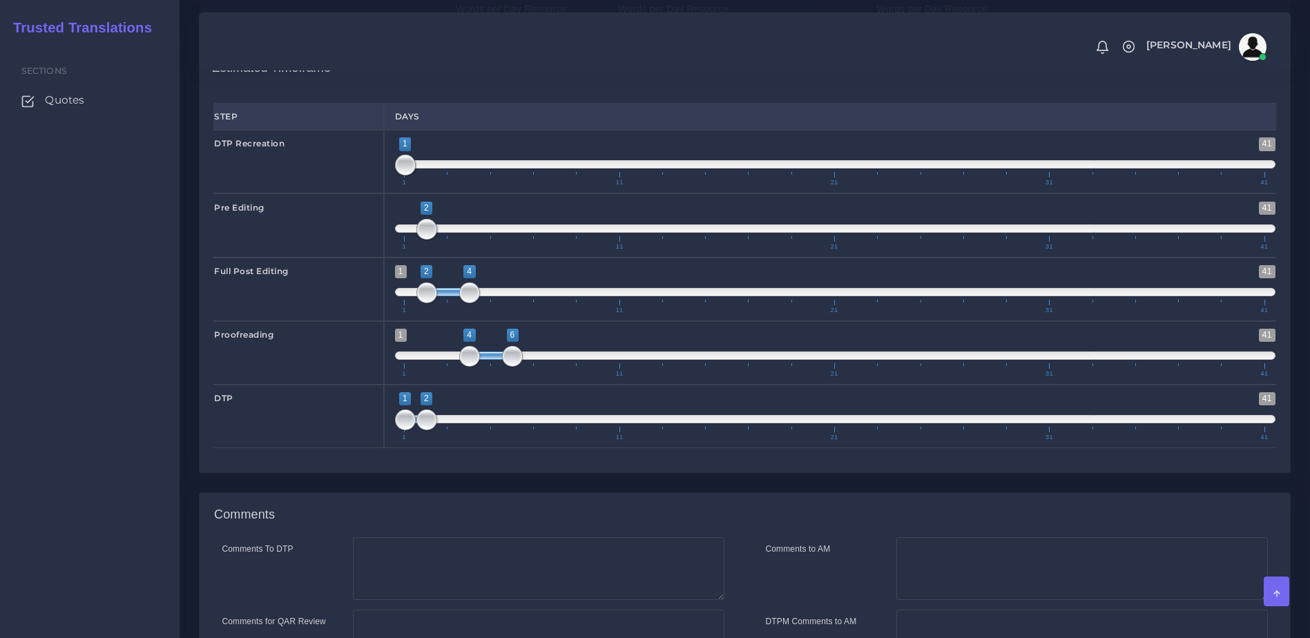
drag, startPoint x: 423, startPoint y: 406, endPoint x: 490, endPoint y: 406, distance: 67.0
click at [490, 360] on span at bounding box center [491, 355] width 43 height 8
type input "4;5"
drag, startPoint x: 509, startPoint y: 414, endPoint x: 494, endPoint y: 414, distance: 14.5
click at [494, 367] on span at bounding box center [491, 356] width 21 height 21
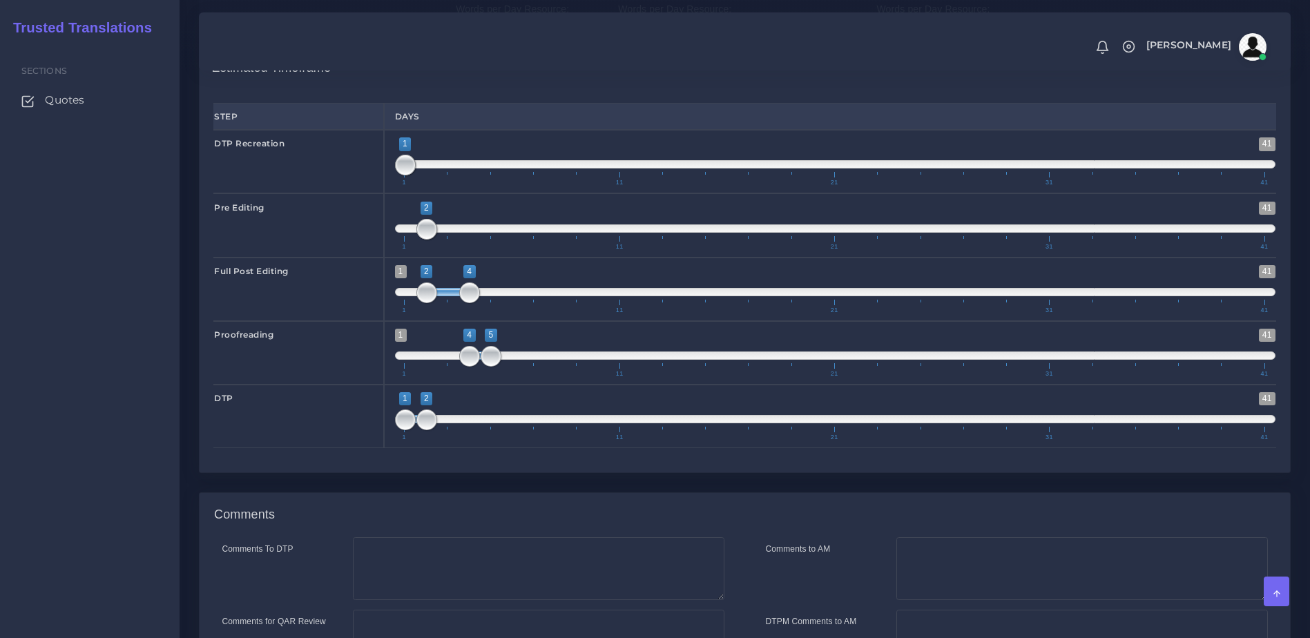
drag, startPoint x: 424, startPoint y: 485, endPoint x: 482, endPoint y: 476, distance: 58.7
click at [487, 441] on span "1 41 1 2 1 — 2 1 11 21 31 41" at bounding box center [835, 416] width 881 height 48
drag, startPoint x: 435, startPoint y: 477, endPoint x: 516, endPoint y: 472, distance: 80.9
click at [516, 430] on span at bounding box center [512, 419] width 21 height 21
type input "6;6"
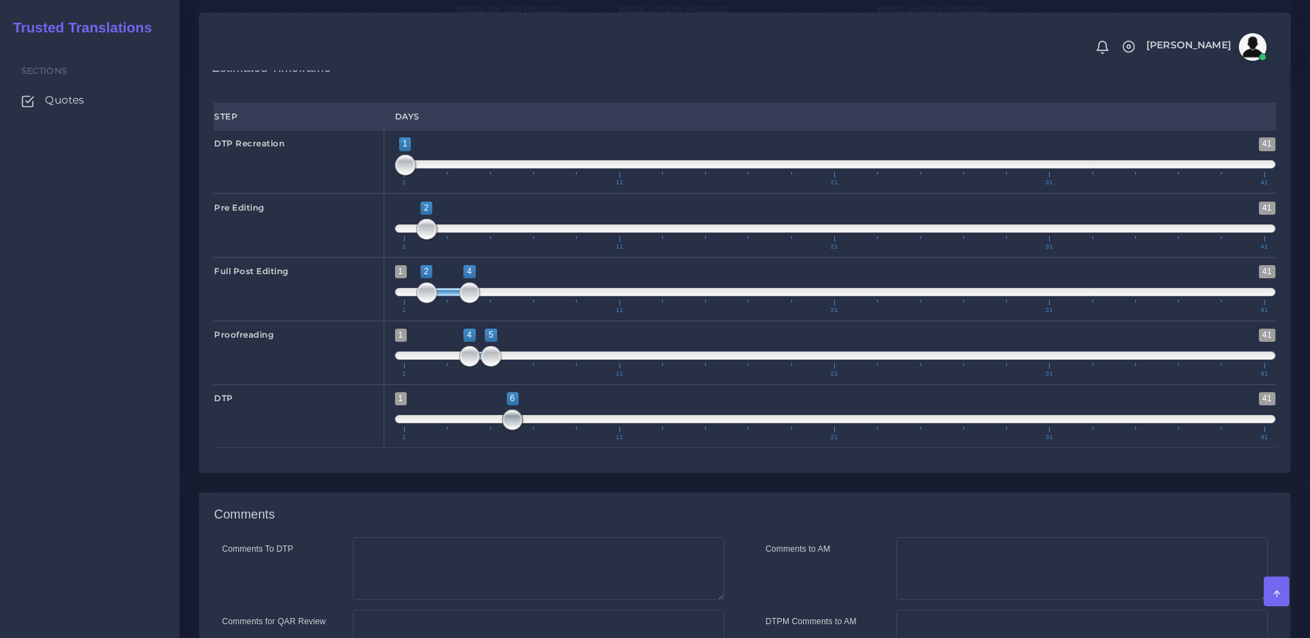
drag, startPoint x: 412, startPoint y: 470, endPoint x: 511, endPoint y: 474, distance: 98.8
click at [511, 430] on span at bounding box center [512, 419] width 21 height 21
click at [657, 441] on span "1 11 21 31 41" at bounding box center [834, 434] width 860 height 14
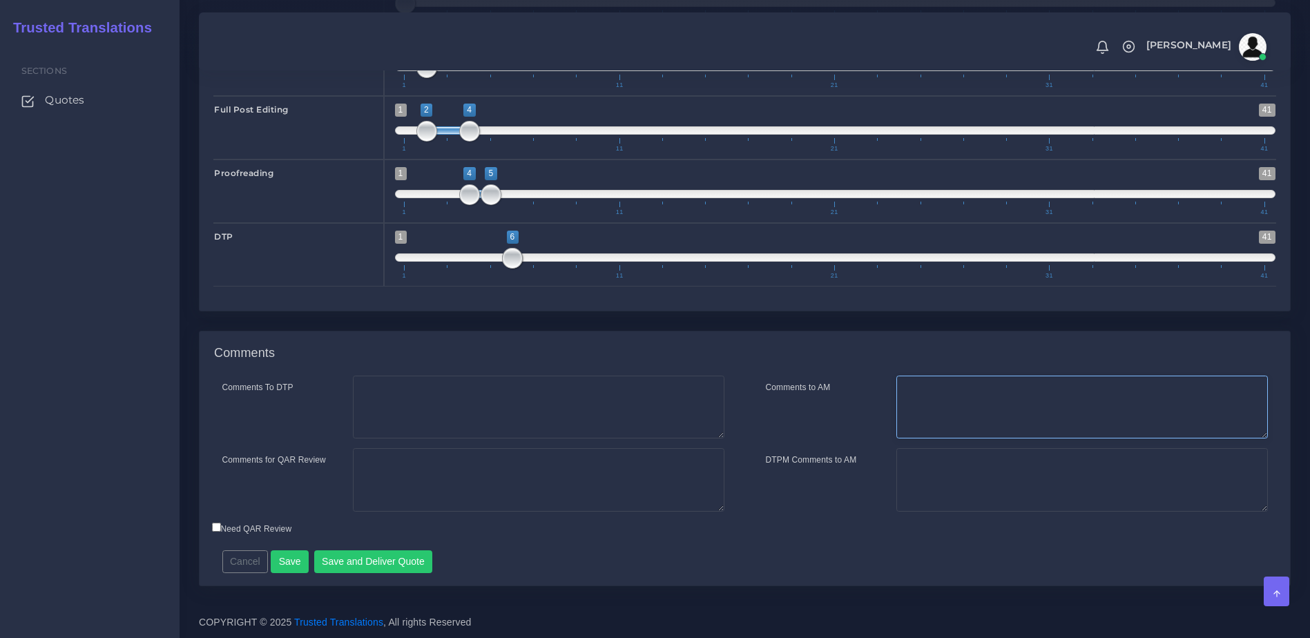
click at [953, 421] on textarea "Comments to AM" at bounding box center [1081, 408] width 371 height 64
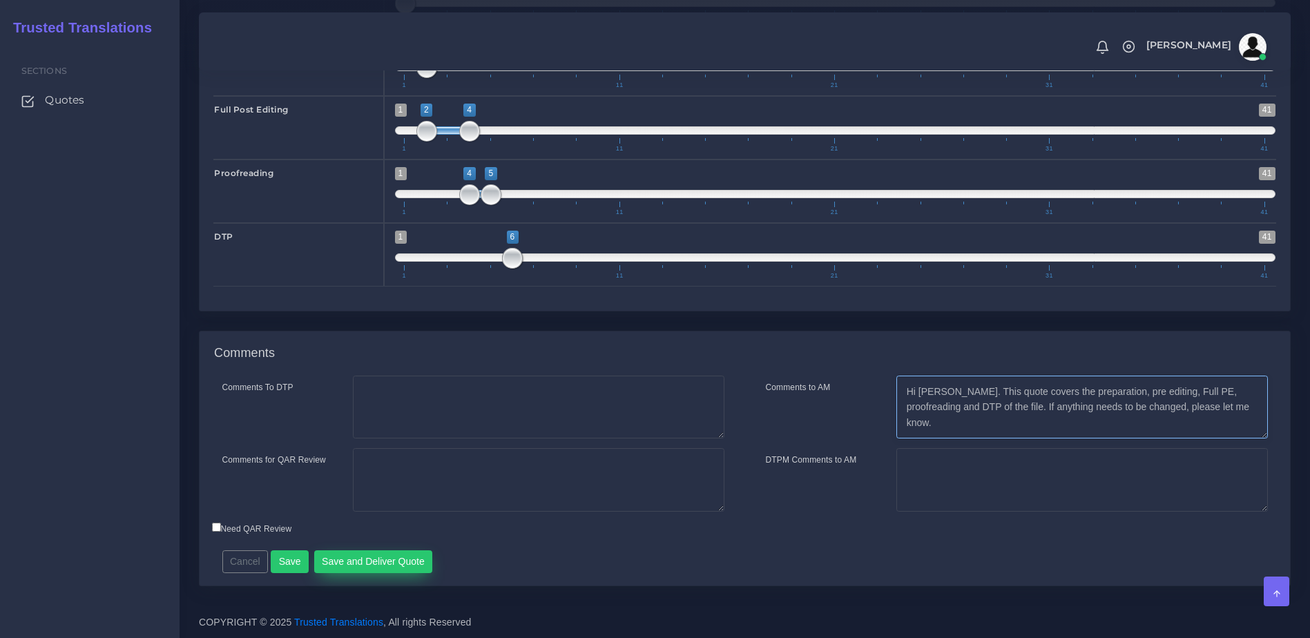
type textarea "Hi Thomas. This quote covers the preparation, pre editing, Full PE, proofreadin…"
click at [394, 565] on button "Save and Deliver Quote" at bounding box center [373, 561] width 119 height 23
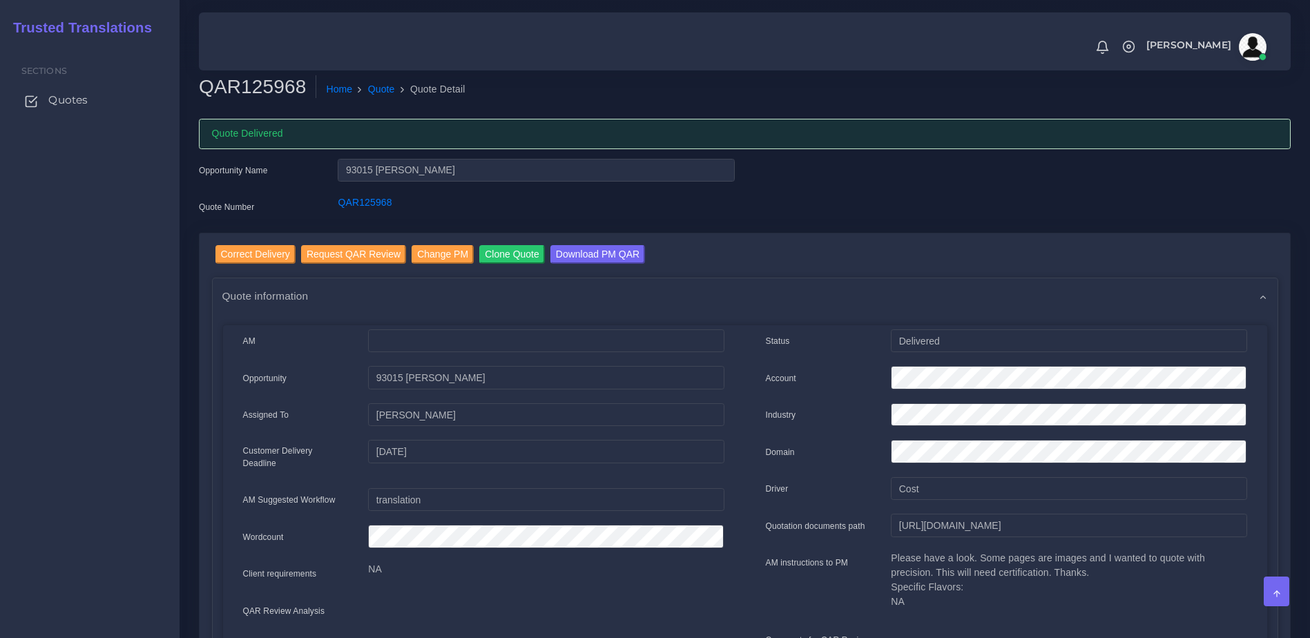
click at [82, 110] on link "Quotes" at bounding box center [89, 100] width 159 height 29
